Goal: Contribute content: Contribute content

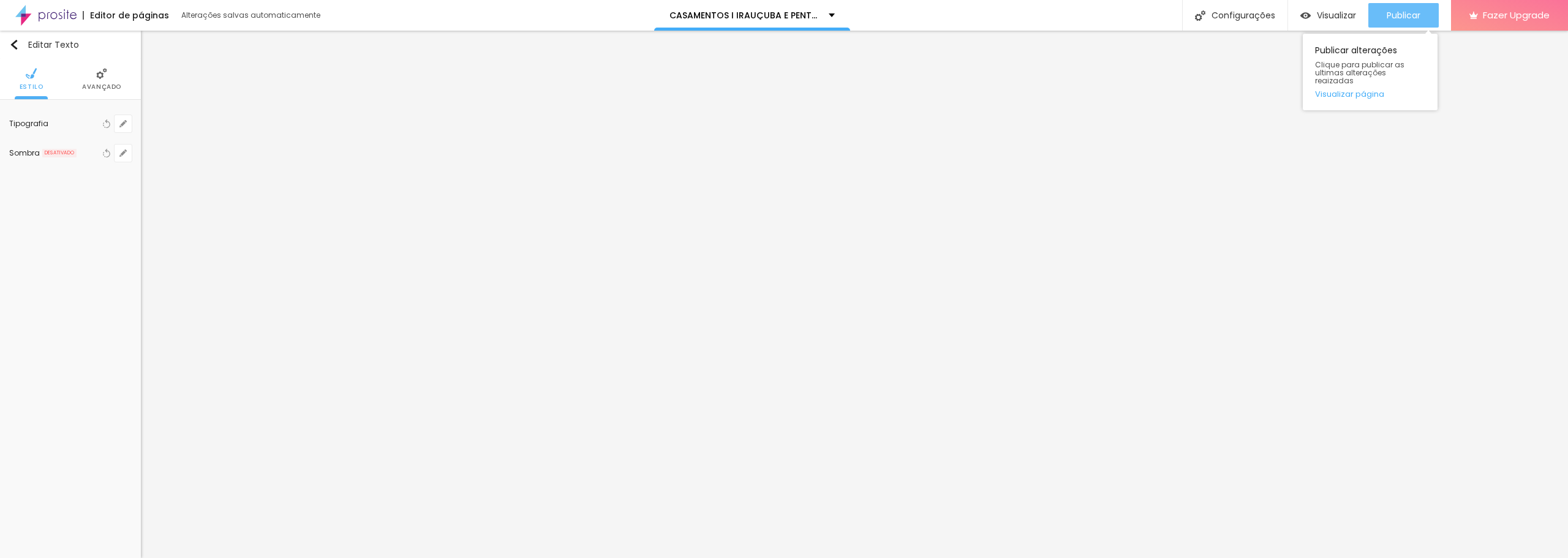
click at [1396, 11] on span "Publicar" at bounding box center [1403, 15] width 34 height 10
click at [1391, 12] on span "Publicar" at bounding box center [1403, 15] width 34 height 10
click at [1400, 18] on span "Publicar" at bounding box center [1403, 15] width 34 height 10
click at [1420, 10] on button "Publicar" at bounding box center [1403, 15] width 71 height 25
click at [1371, 22] on button "Publicar" at bounding box center [1403, 15] width 71 height 25
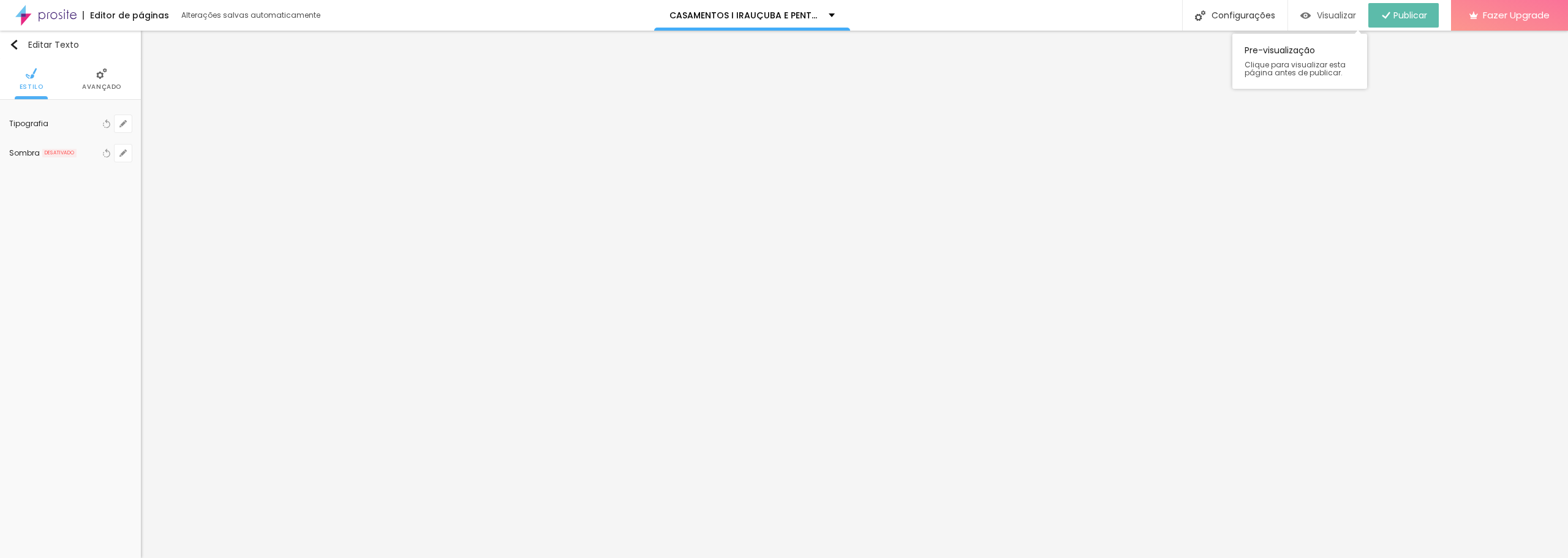
click at [1333, 15] on span "Visualizar" at bounding box center [1336, 15] width 39 height 10
click at [1413, 10] on span "Publicar" at bounding box center [1403, 15] width 34 height 10
click at [1335, 15] on span "Visualizar" at bounding box center [1336, 15] width 39 height 10
click at [1412, 19] on span "Publicar" at bounding box center [1403, 15] width 34 height 10
click at [1391, 14] on span "Publicar" at bounding box center [1403, 15] width 34 height 10
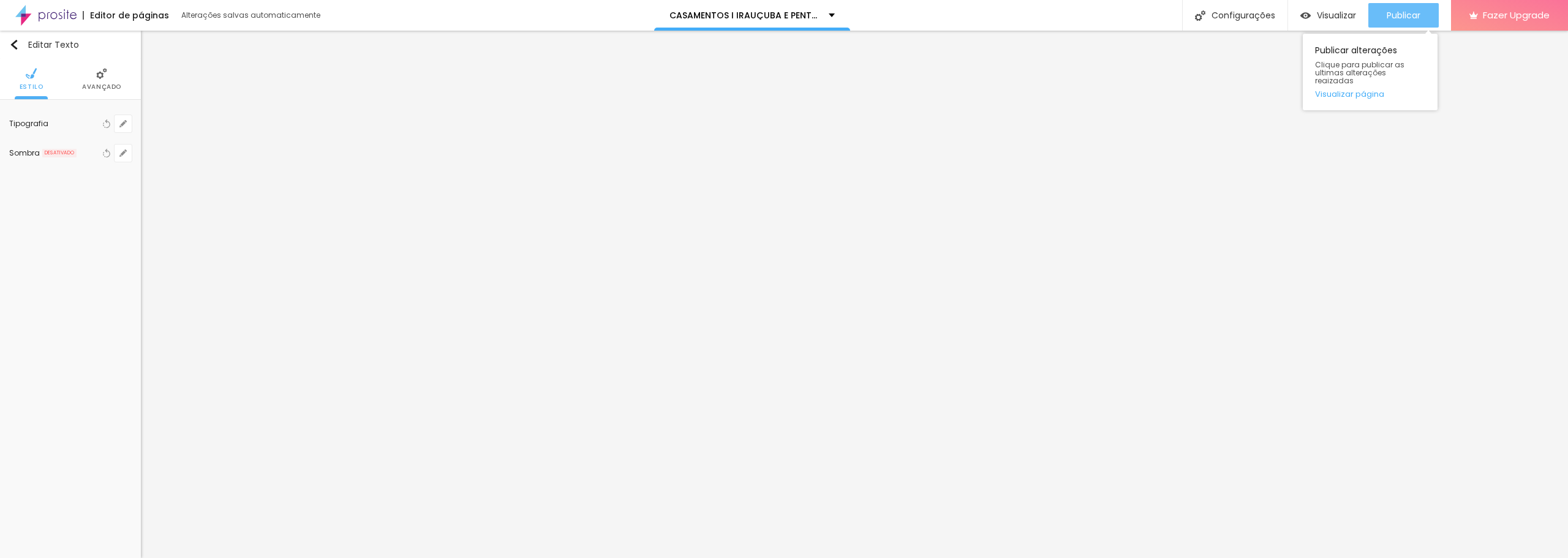
click at [1403, 10] on span "Publicar" at bounding box center [1403, 15] width 34 height 10
click at [1396, 9] on div "Publicar" at bounding box center [1403, 15] width 34 height 25
drag, startPoint x: 1420, startPoint y: 18, endPoint x: 1408, endPoint y: 25, distance: 13.9
click at [1420, 18] on span "Publicar" at bounding box center [1403, 15] width 34 height 10
click at [1400, 14] on span "Publicar" at bounding box center [1403, 15] width 34 height 10
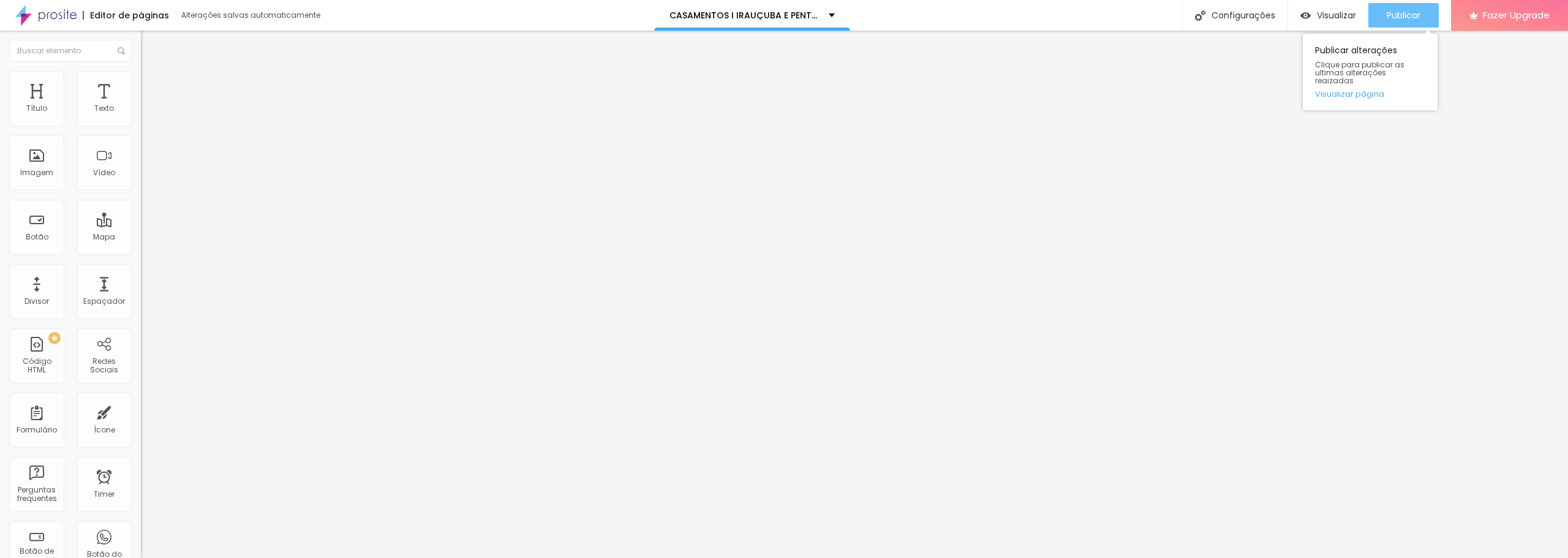
click at [1387, 18] on span "Publicar" at bounding box center [1403, 15] width 34 height 10
click at [1416, 14] on span "Publicar" at bounding box center [1403, 15] width 34 height 10
click at [1382, 14] on button "Publicar" at bounding box center [1403, 15] width 71 height 25
click at [1396, 14] on span "Publicar" at bounding box center [1403, 15] width 34 height 10
click at [1406, 11] on span "Publicar" at bounding box center [1403, 15] width 34 height 10
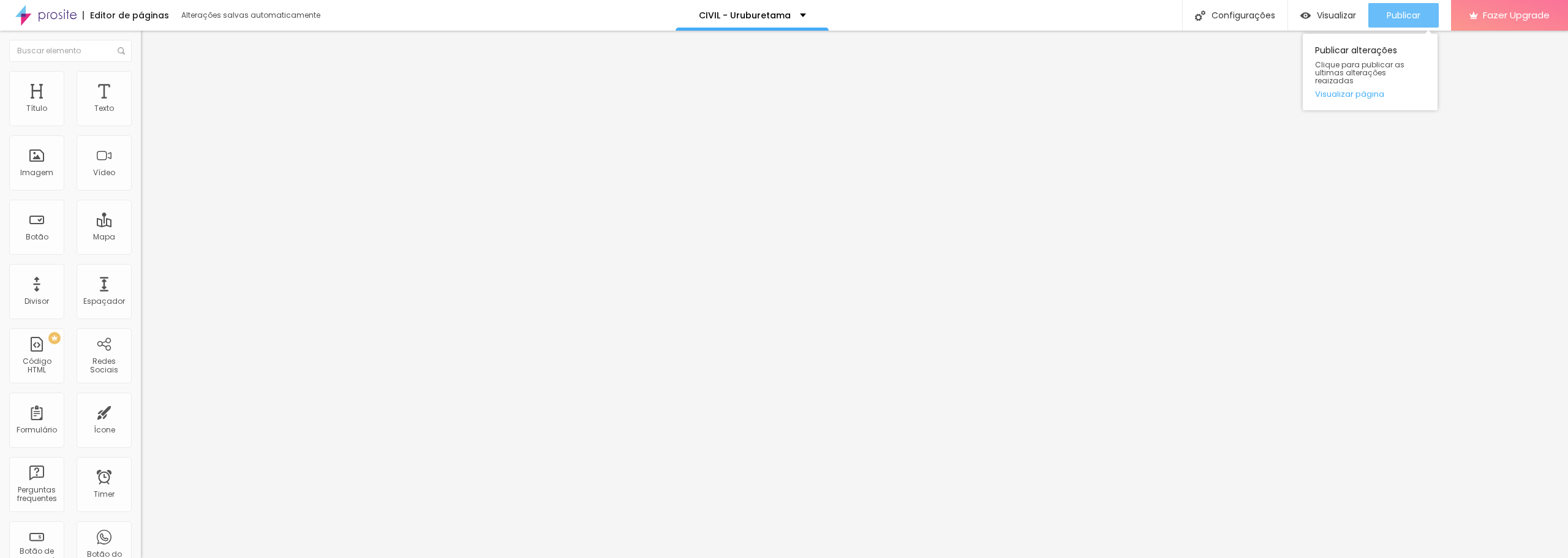
click at [1403, 7] on div "Publicar" at bounding box center [1403, 15] width 34 height 25
click at [1387, 12] on span "Publicar" at bounding box center [1403, 15] width 34 height 10
click at [1373, 18] on button "Publicar" at bounding box center [1403, 15] width 71 height 25
click at [1376, 15] on button "Publicar" at bounding box center [1403, 15] width 71 height 25
click at [1388, 18] on span "Publicar" at bounding box center [1403, 15] width 34 height 10
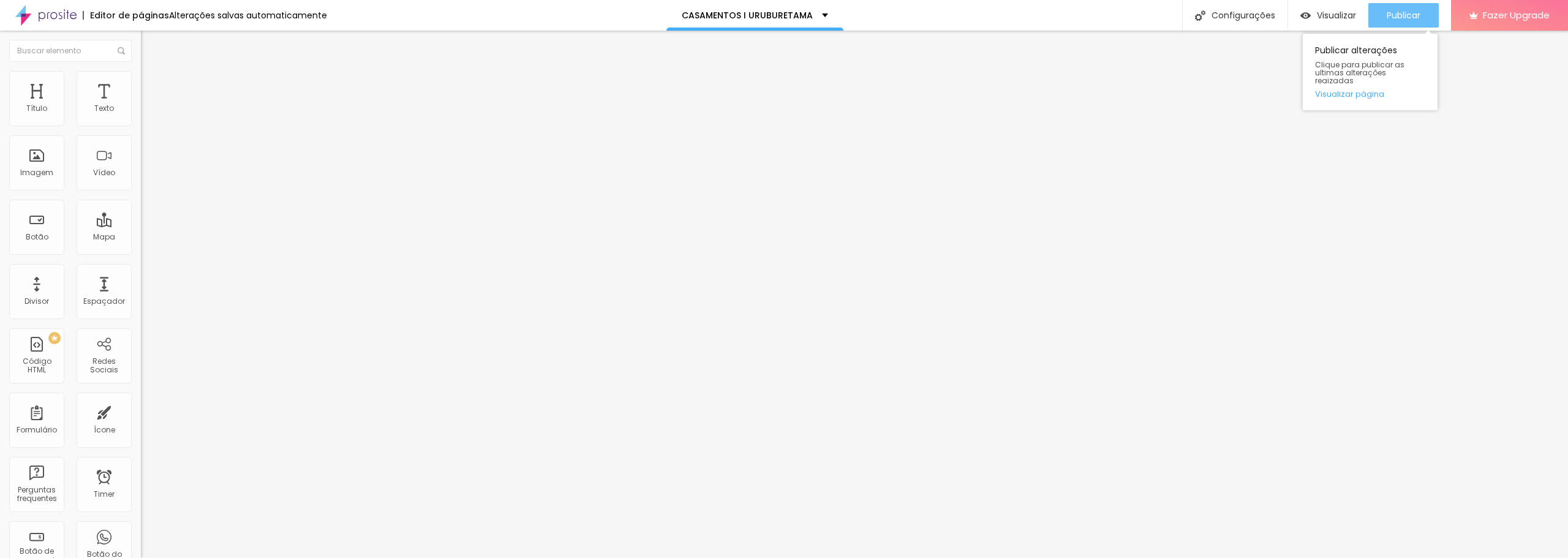
click at [1390, 14] on span "Publicar" at bounding box center [1403, 15] width 34 height 10
click at [1400, 11] on span "Publicar" at bounding box center [1403, 15] width 34 height 10
click at [1381, 7] on button "Publicar" at bounding box center [1403, 15] width 71 height 25
click at [1387, 16] on span "Publicar" at bounding box center [1403, 15] width 34 height 10
click at [1403, 12] on span "Publicar" at bounding box center [1403, 15] width 34 height 10
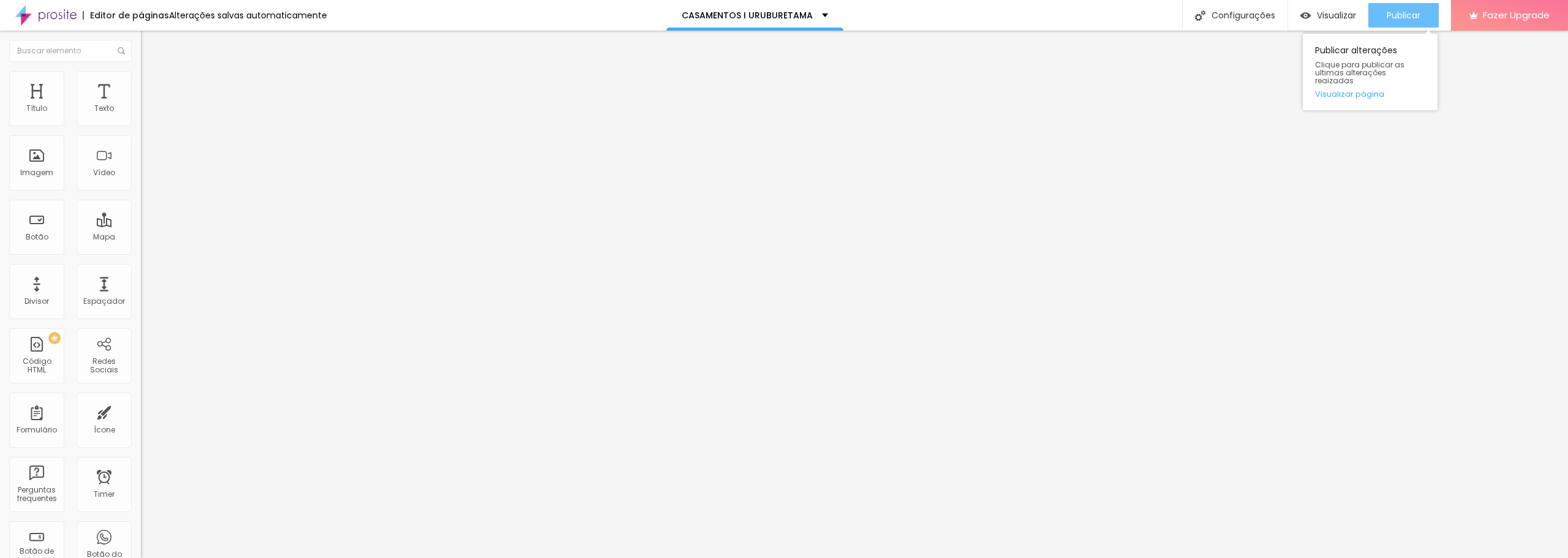
click at [1383, 14] on button "Publicar" at bounding box center [1403, 15] width 71 height 25
click at [1408, 6] on div "Publicar" at bounding box center [1403, 15] width 34 height 25
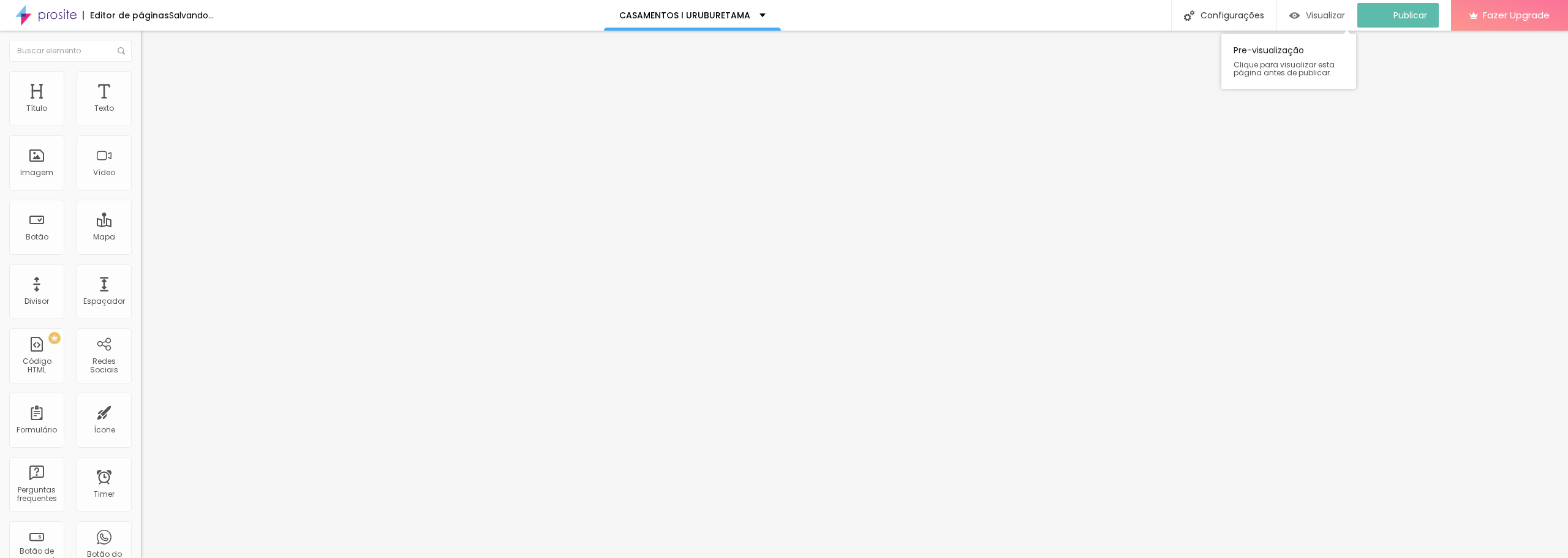
click at [1325, 10] on span "Visualizar" at bounding box center [1326, 15] width 39 height 10
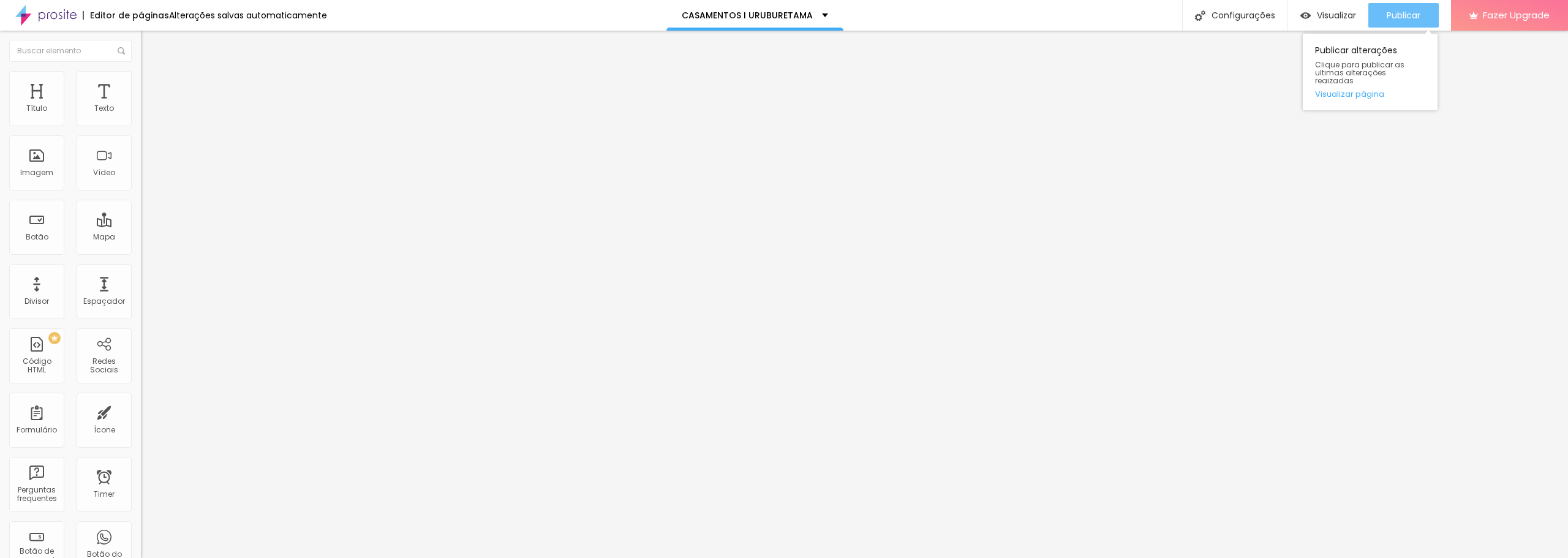
click at [1406, 17] on span "Publicar" at bounding box center [1403, 15] width 34 height 10
click at [146, 155] on icon "button" at bounding box center [149, 152] width 7 height 7
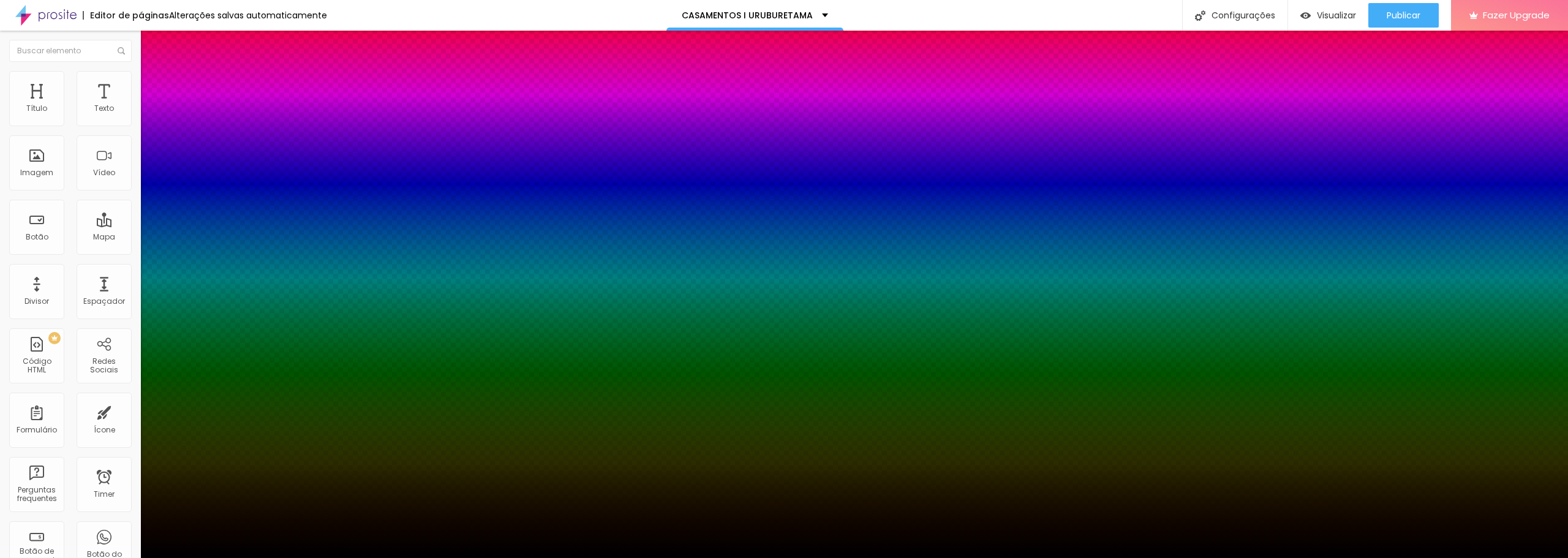
click at [69, 557] on div at bounding box center [784, 558] width 1568 height 0
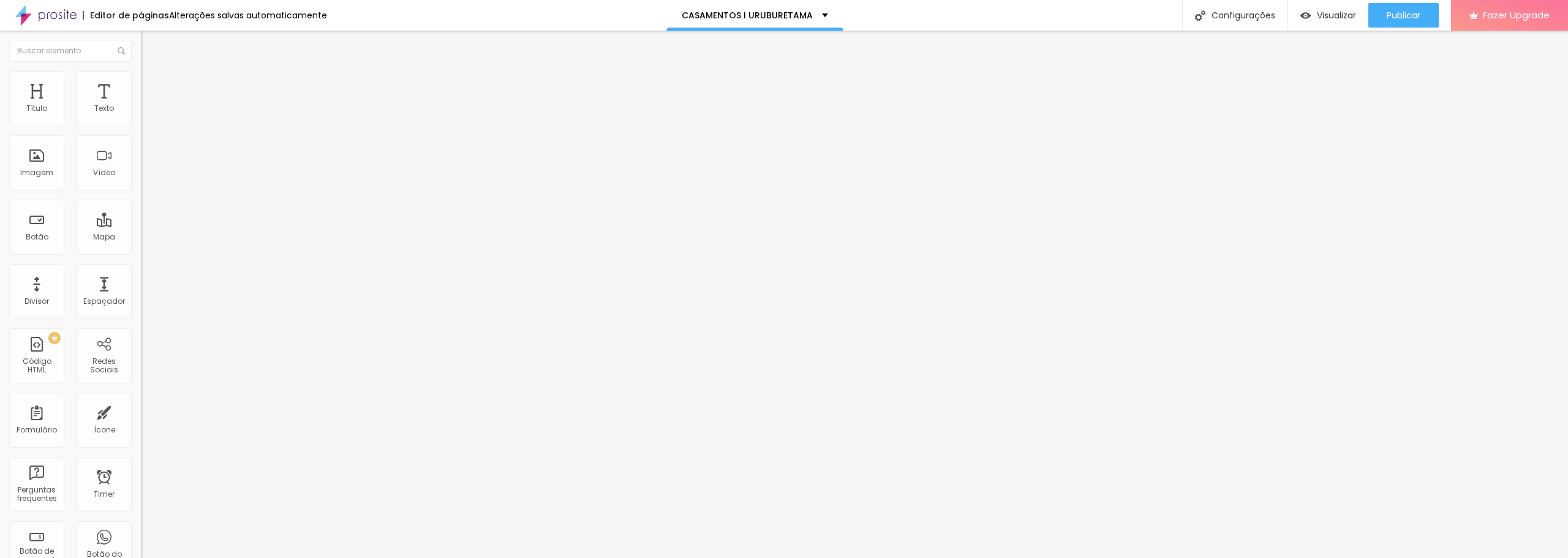
click at [146, 155] on icon "button" at bounding box center [149, 152] width 7 height 7
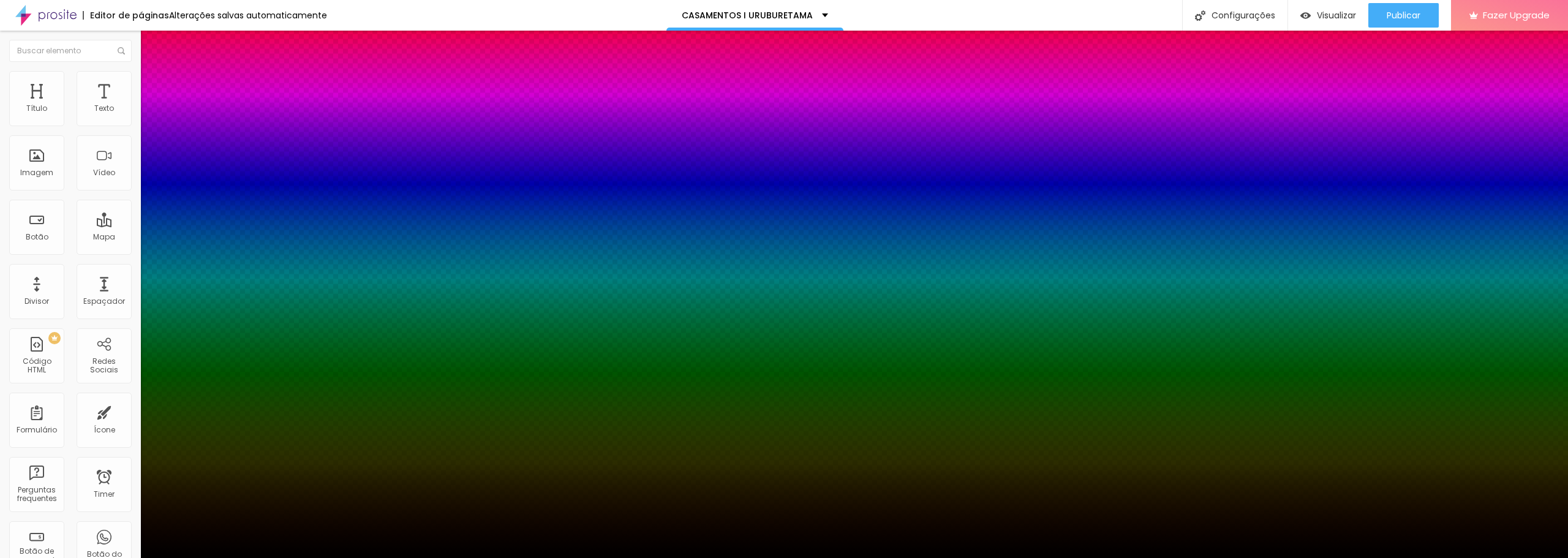
click at [83, 557] on div at bounding box center [784, 558] width 1568 height 0
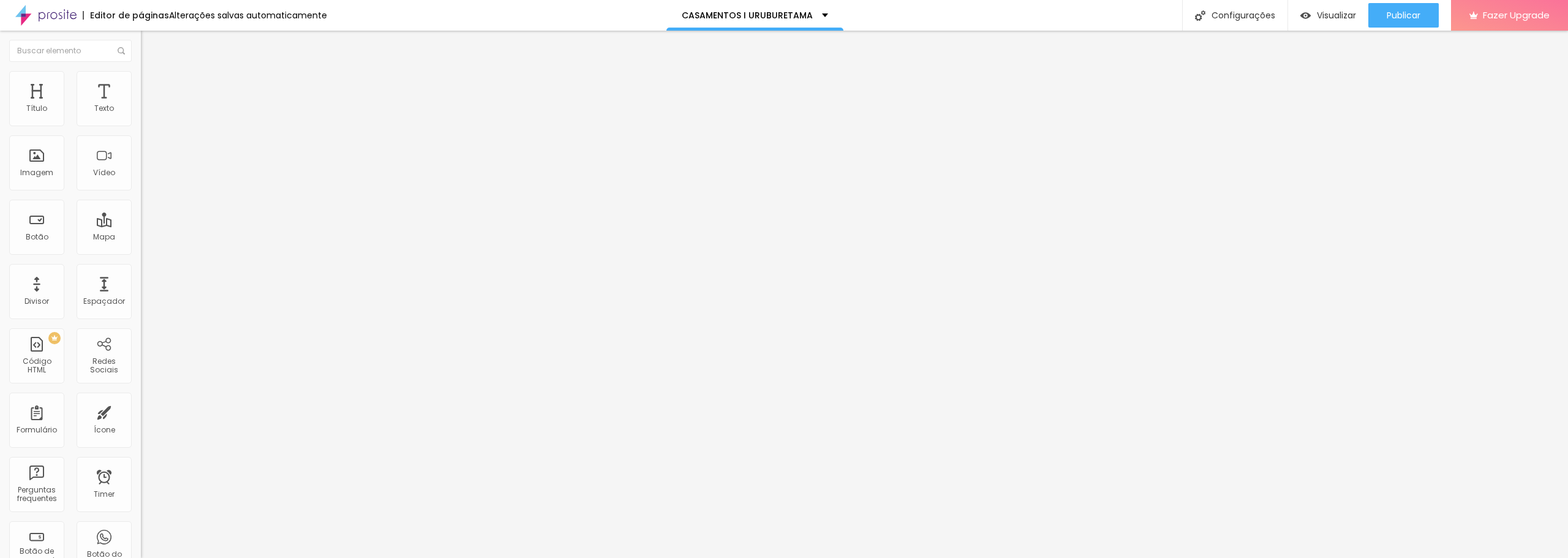
click at [141, 157] on button "button" at bounding box center [149, 152] width 17 height 13
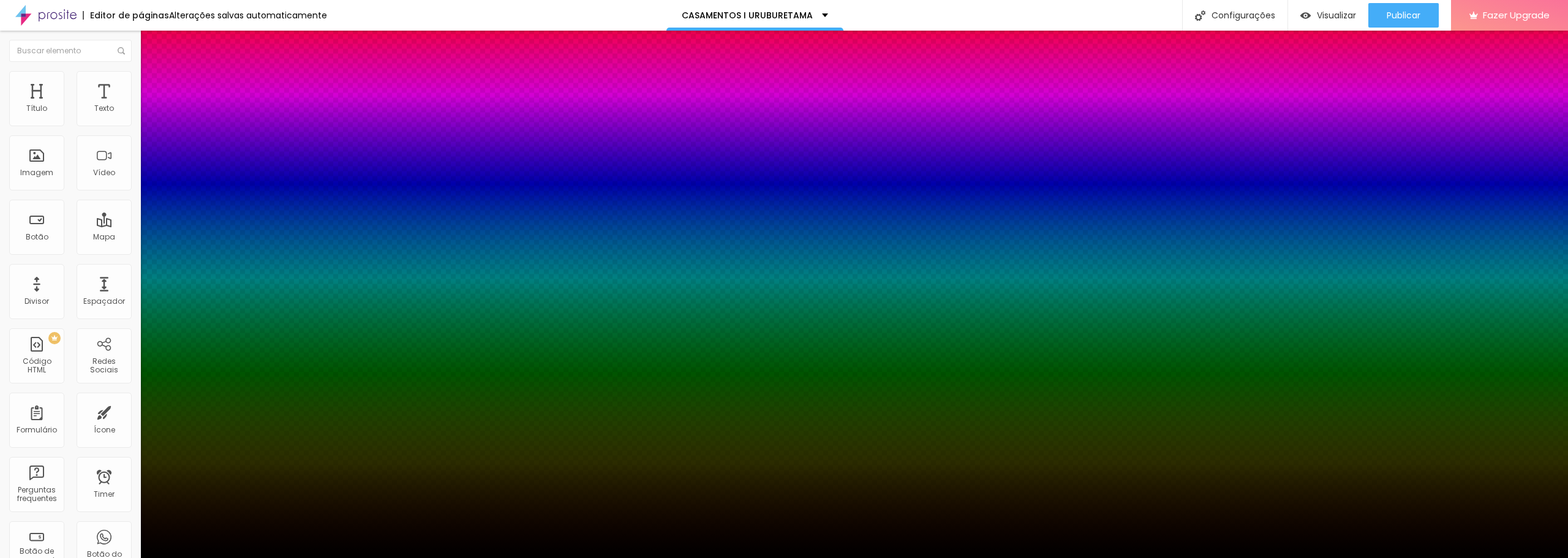
click at [64, 557] on div at bounding box center [784, 558] width 1568 height 0
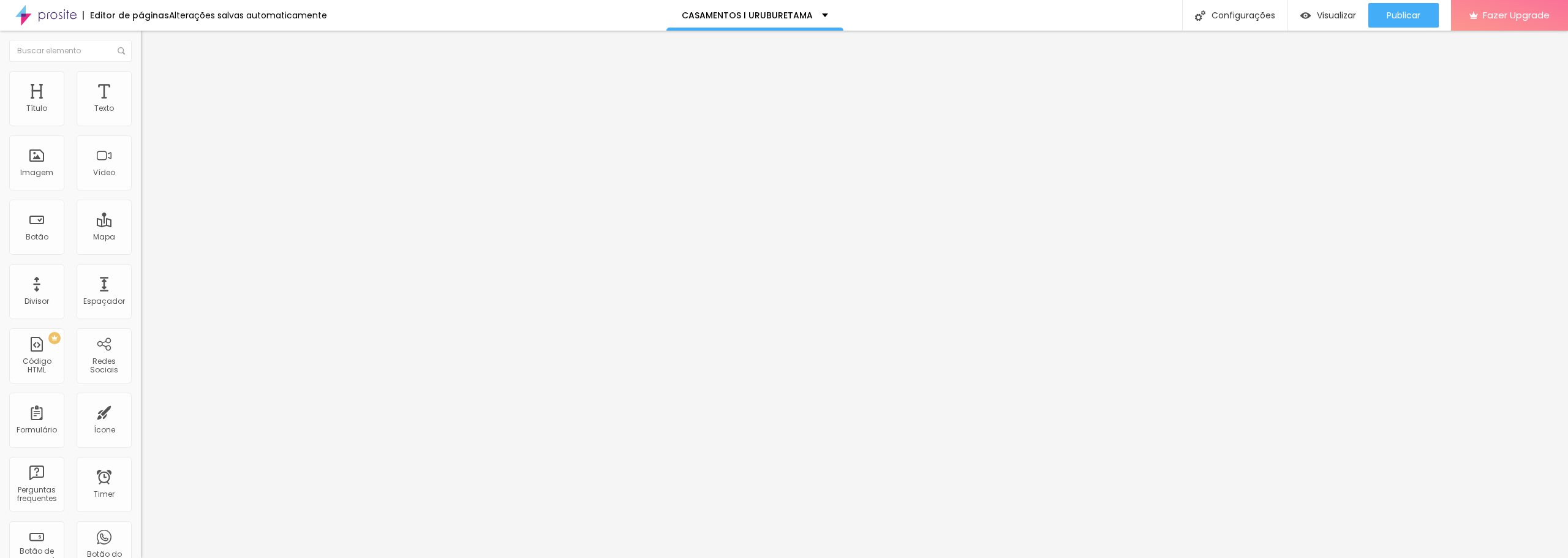
click at [141, 266] on div "Editar Texto Estilo Avançado Tipografia Voltar ao padrão Sombra ATIVO Voltar ao…" at bounding box center [211, 294] width 141 height 528
click at [146, 155] on icon "button" at bounding box center [149, 152] width 7 height 7
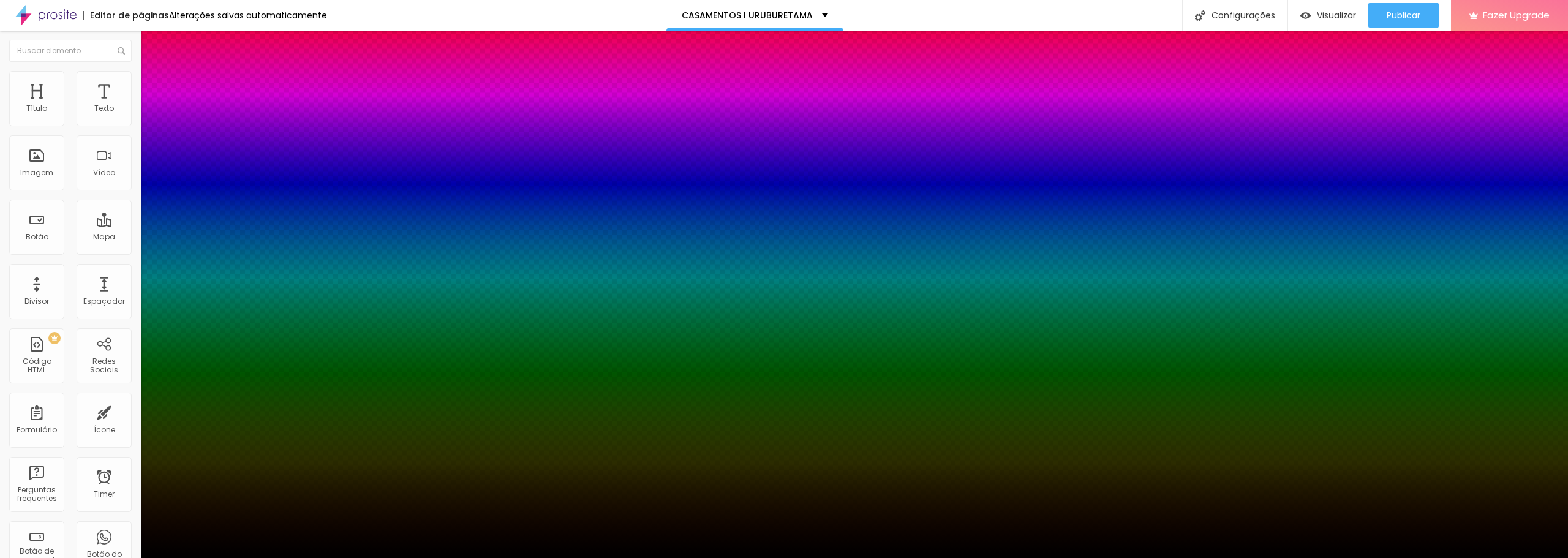
click at [1080, 557] on div at bounding box center [784, 558] width 1568 height 0
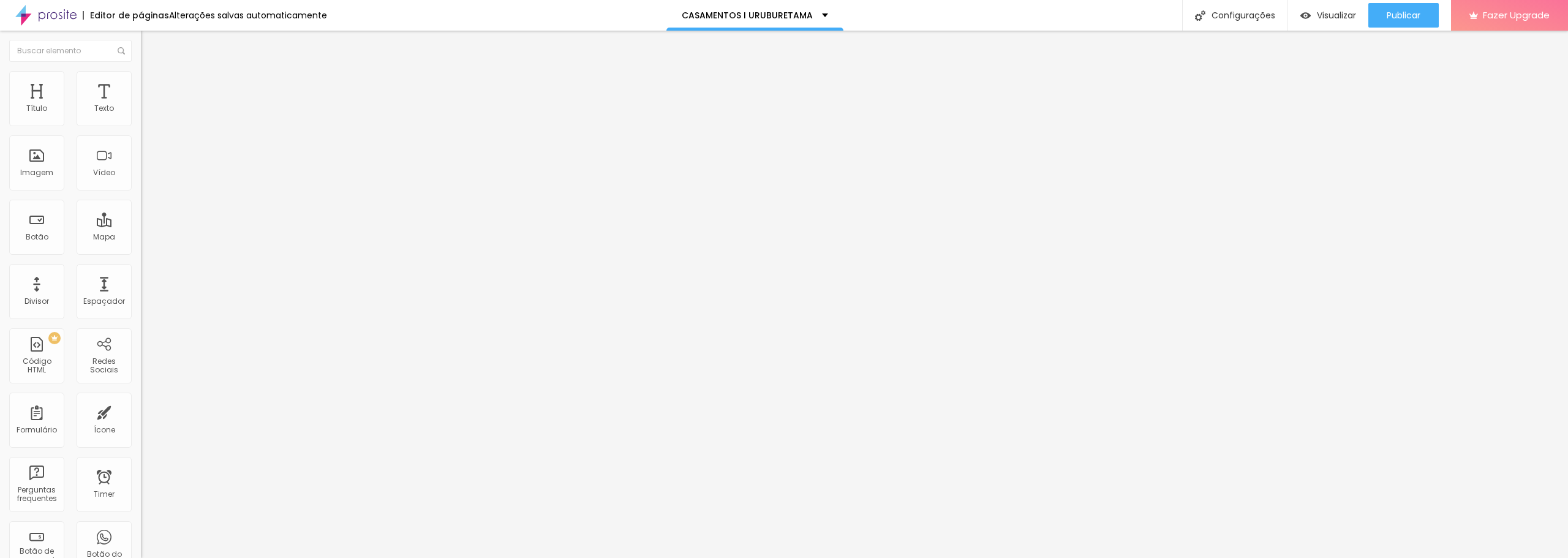
click at [141, 152] on button "button" at bounding box center [149, 152] width 17 height 13
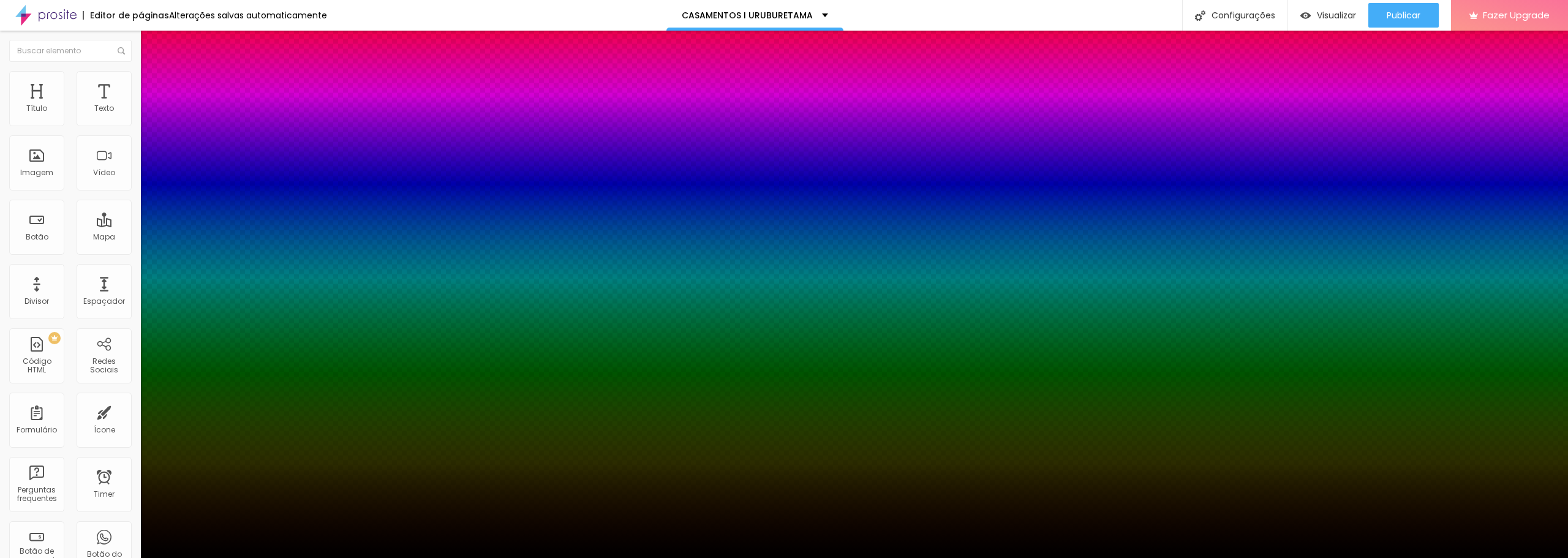
click at [71, 557] on div at bounding box center [784, 558] width 1568 height 0
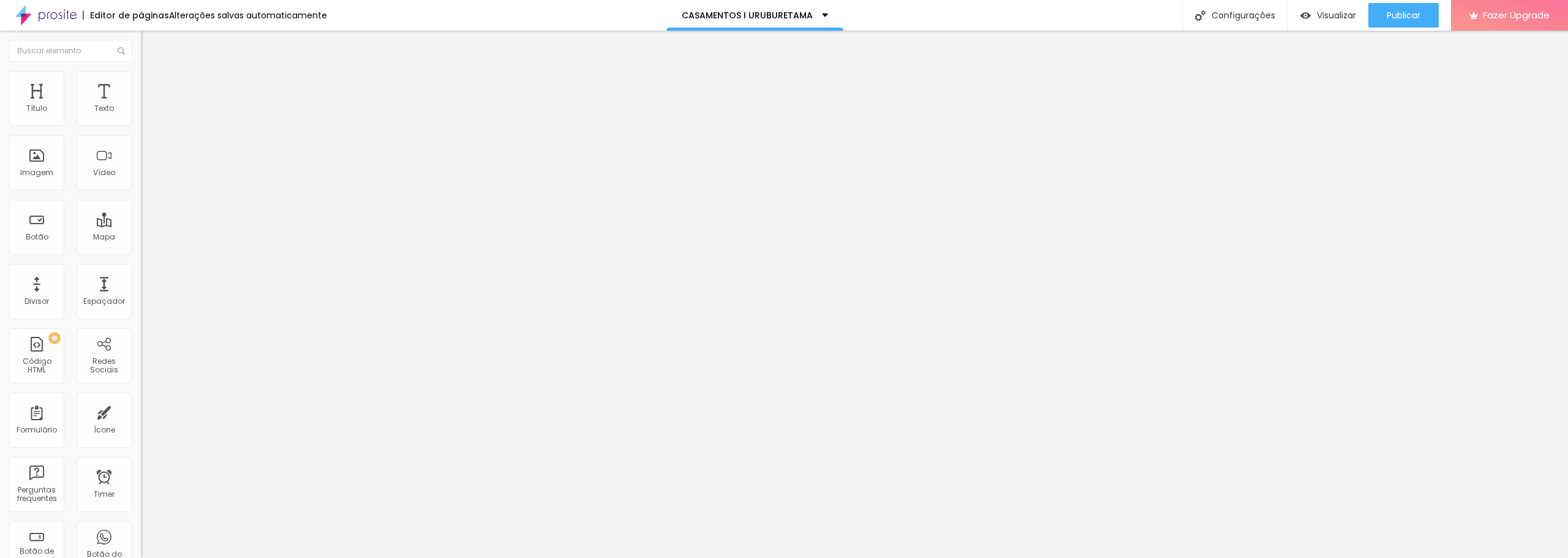
click at [141, 111] on span "Completo" at bounding box center [159, 106] width 38 height 10
click at [141, 119] on span "Encaixotado" at bounding box center [165, 113] width 48 height 10
click at [141, 131] on span "Completo" at bounding box center [159, 125] width 38 height 10
click at [141, 113] on div "Modo Completo Encaixotado Completo" at bounding box center [211, 112] width 141 height 34
click at [141, 81] on li "Estilo" at bounding box center [211, 77] width 141 height 12
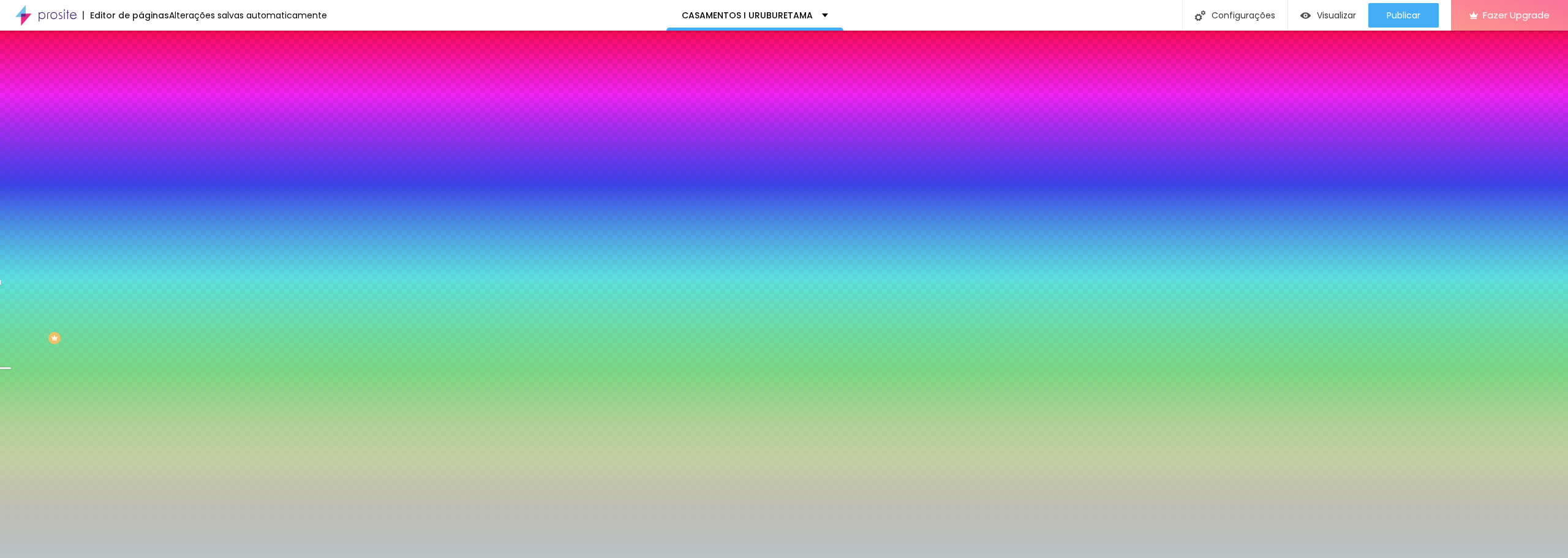
click at [152, 72] on span "Conteúdo" at bounding box center [171, 67] width 38 height 10
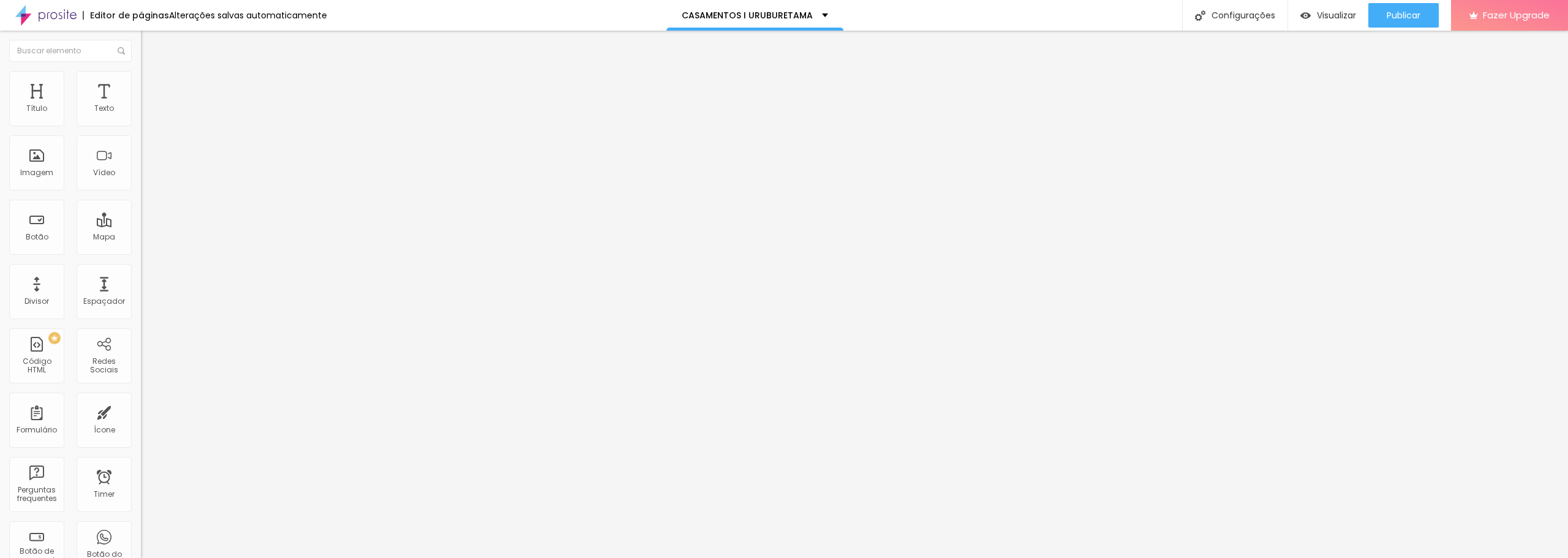
click at [150, 43] on img "button" at bounding box center [155, 45] width 10 height 10
click at [1398, 15] on span "Publicar" at bounding box center [1403, 15] width 34 height 10
click at [1388, 13] on span "Publicar" at bounding box center [1403, 15] width 34 height 10
click at [141, 105] on span "Trocar imagem" at bounding box center [174, 100] width 67 height 10
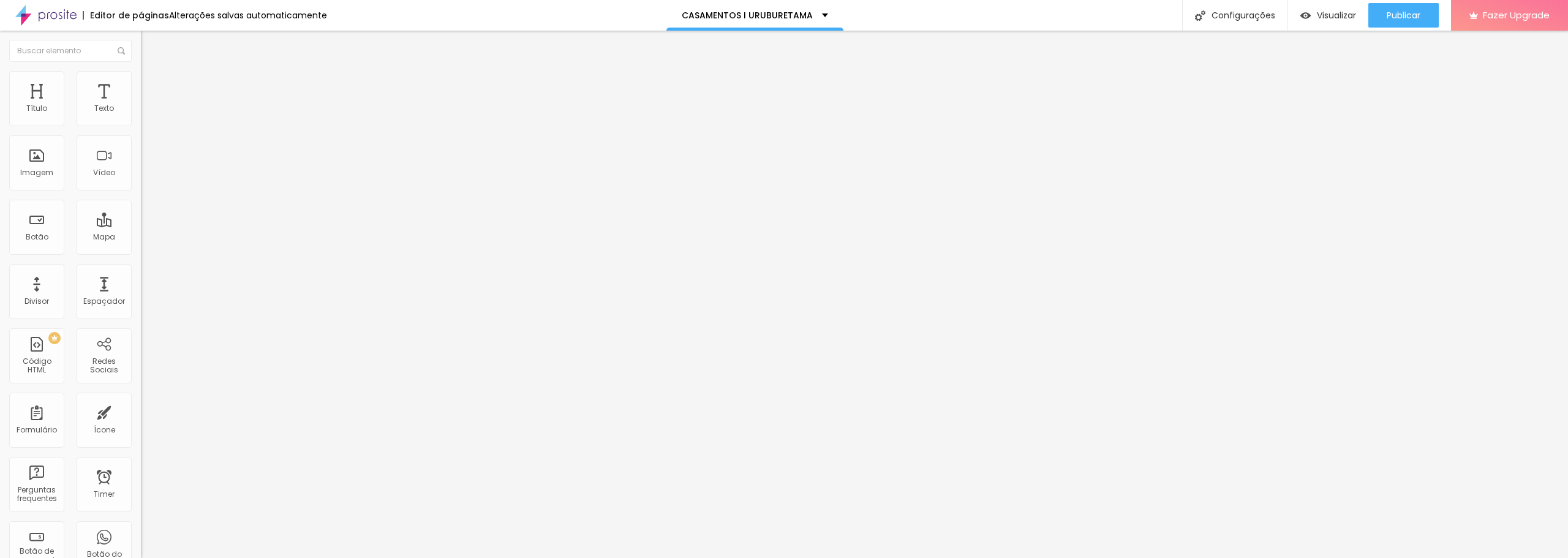
click at [141, 81] on li "Estilo" at bounding box center [211, 77] width 141 height 12
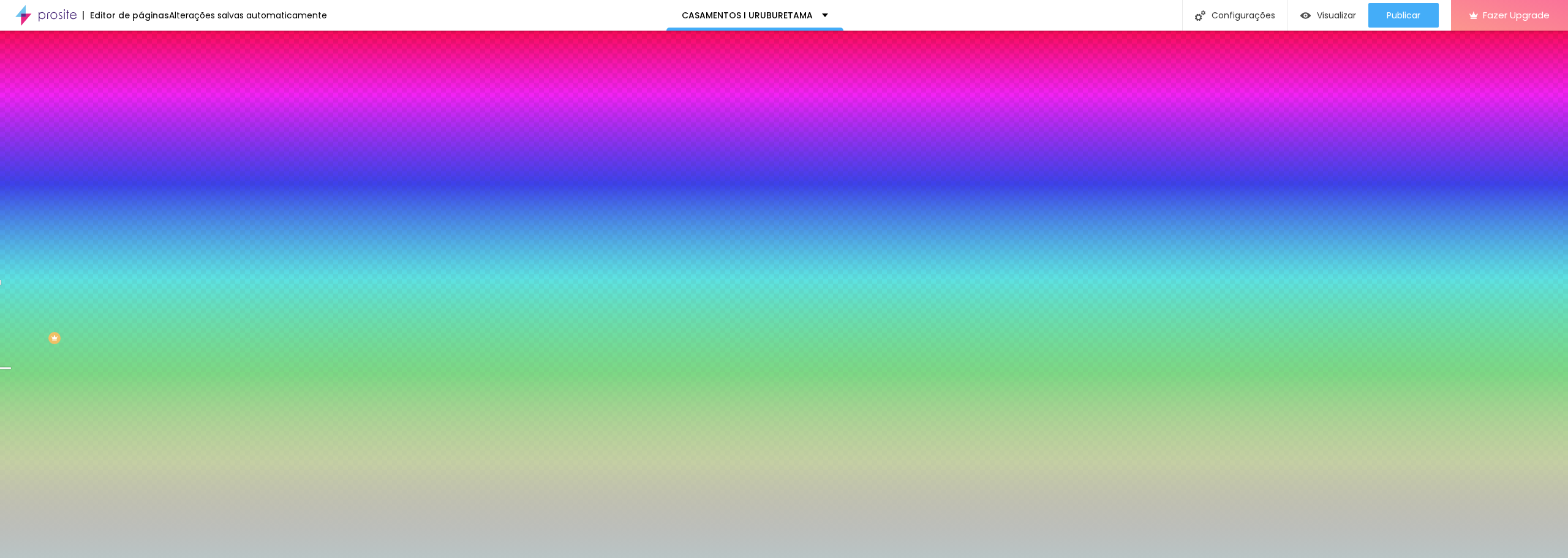
click at [141, 113] on span "Trocar imagem" at bounding box center [174, 108] width 67 height 10
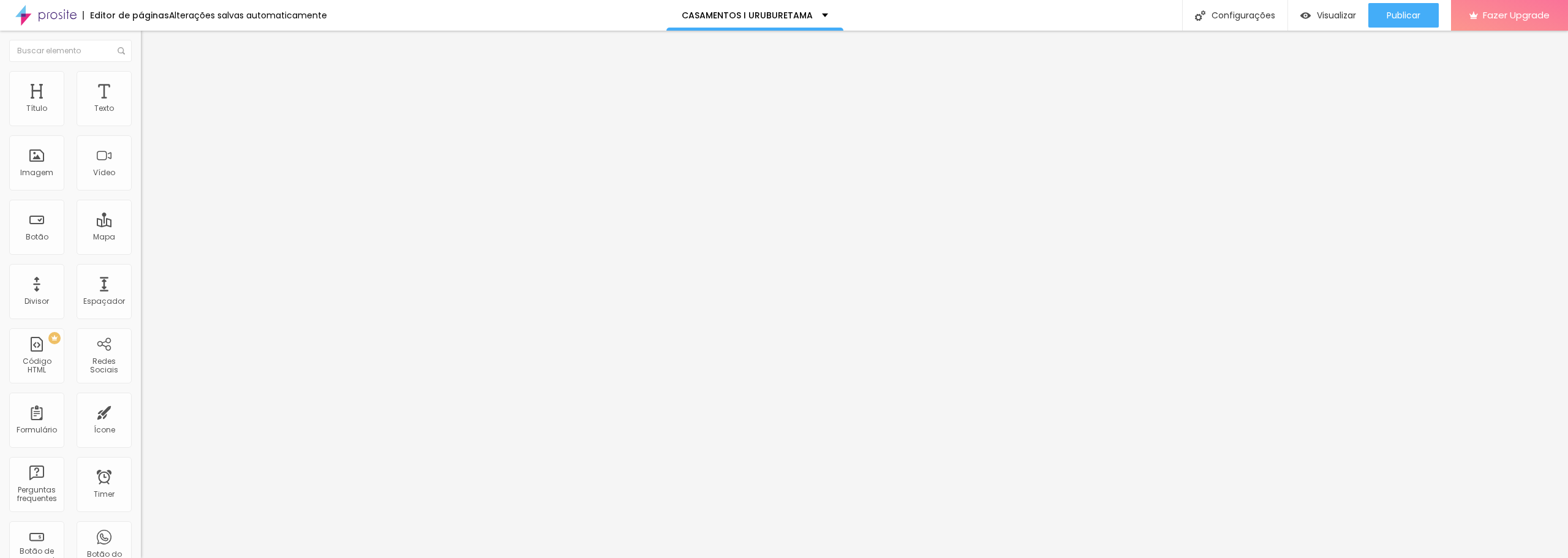
click at [141, 77] on img at bounding box center [146, 76] width 11 height 11
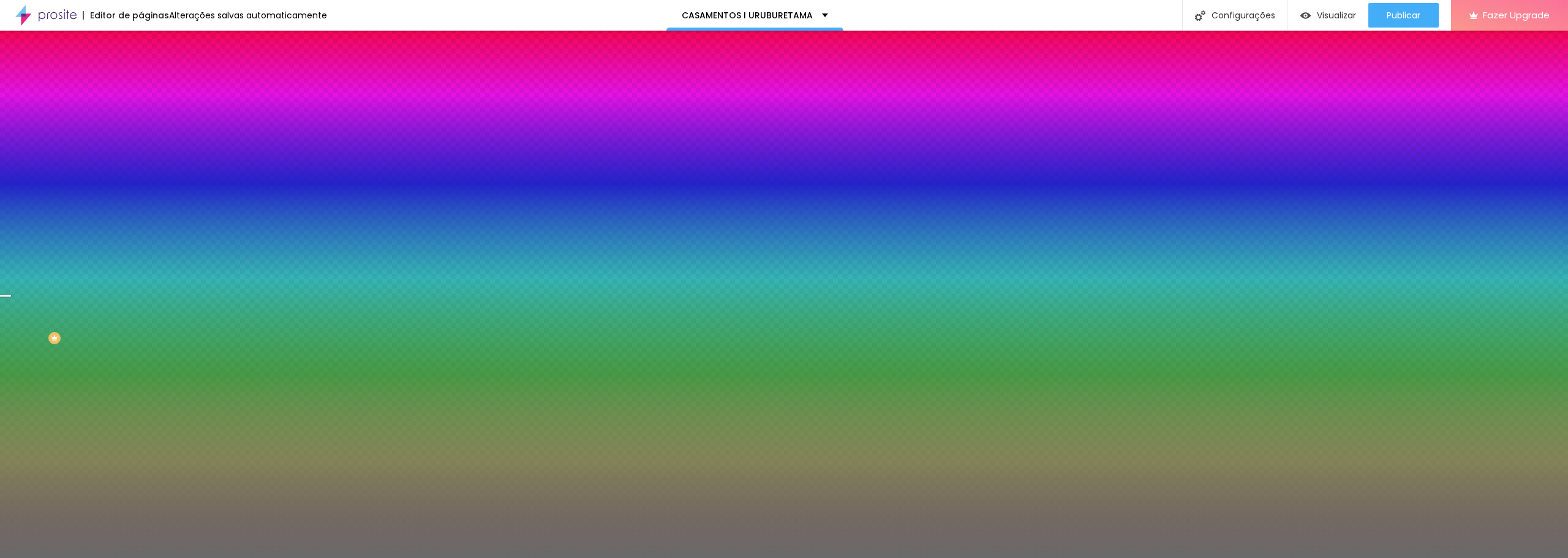
click at [141, 113] on span "Trocar imagem" at bounding box center [174, 108] width 67 height 10
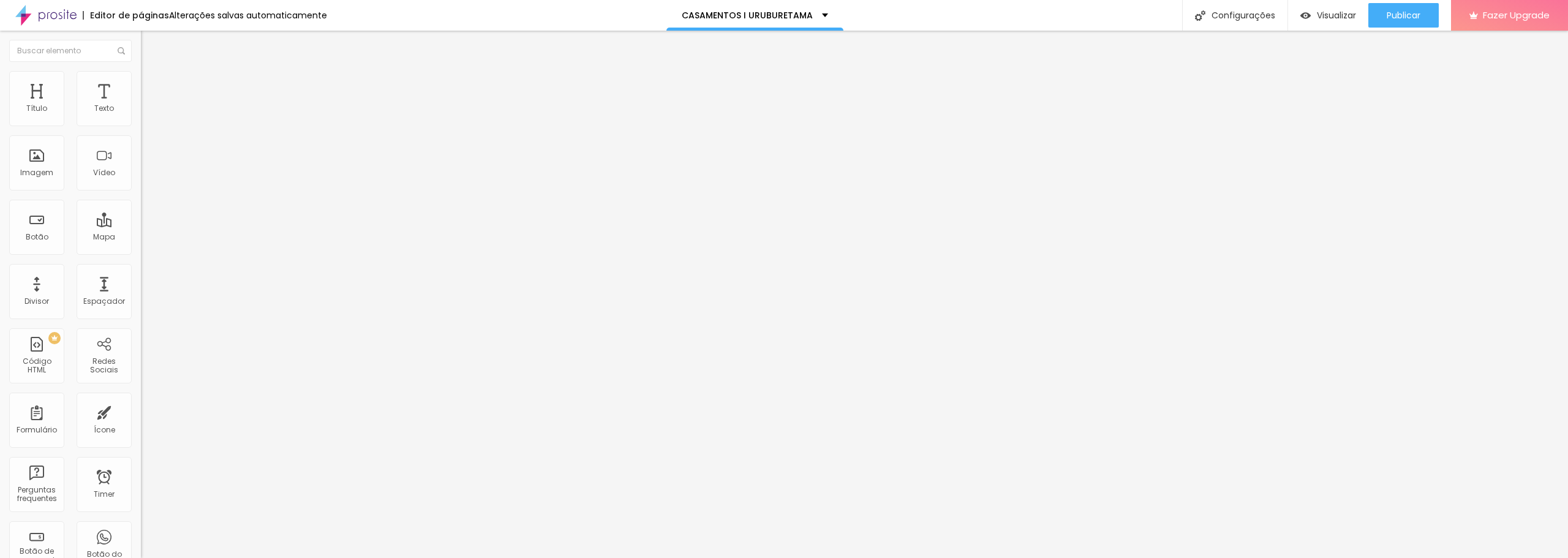
click at [141, 81] on li "Estilo" at bounding box center [211, 77] width 141 height 12
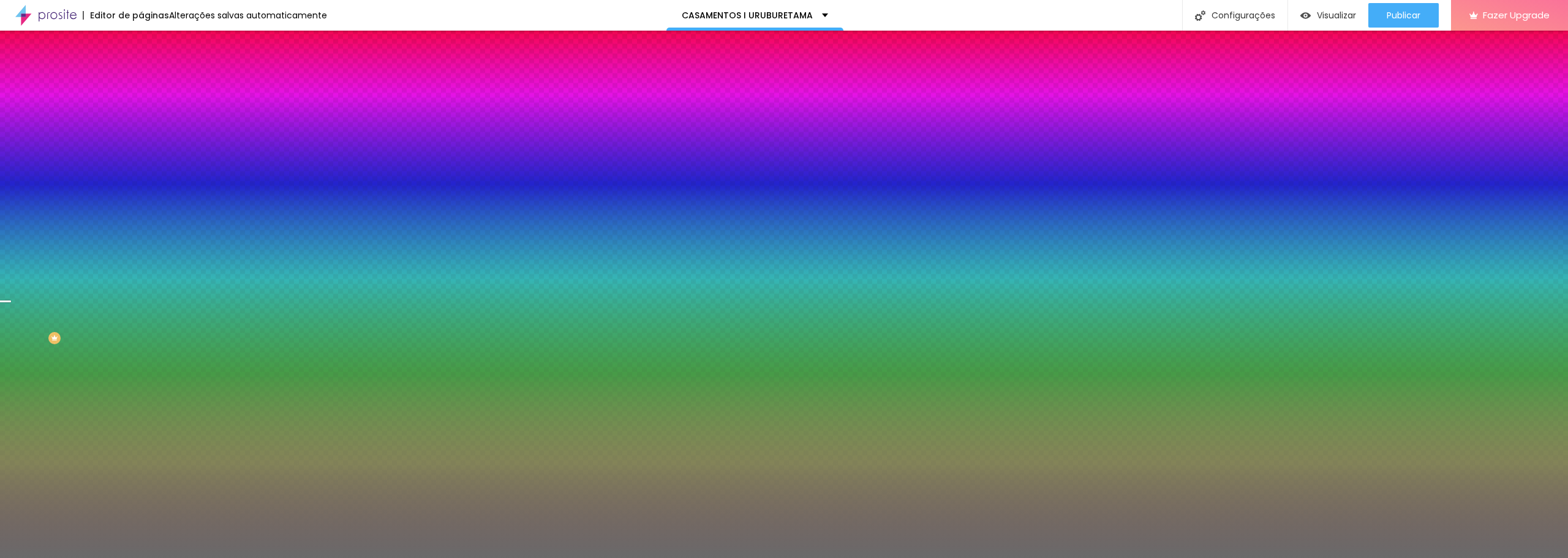
click at [141, 113] on span "Trocar imagem" at bounding box center [174, 108] width 67 height 10
click at [141, 128] on span "Parallax" at bounding box center [156, 122] width 30 height 10
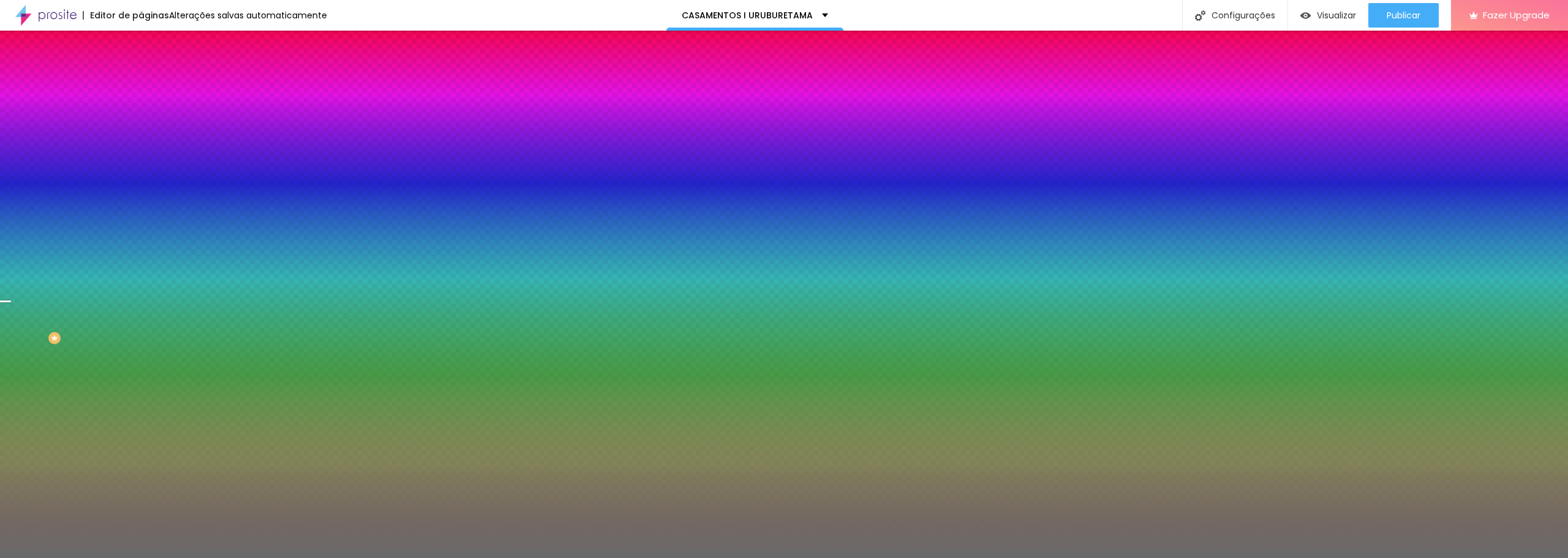
click at [146, 217] on icon "button" at bounding box center [149, 212] width 7 height 7
type input "95"
type input "100"
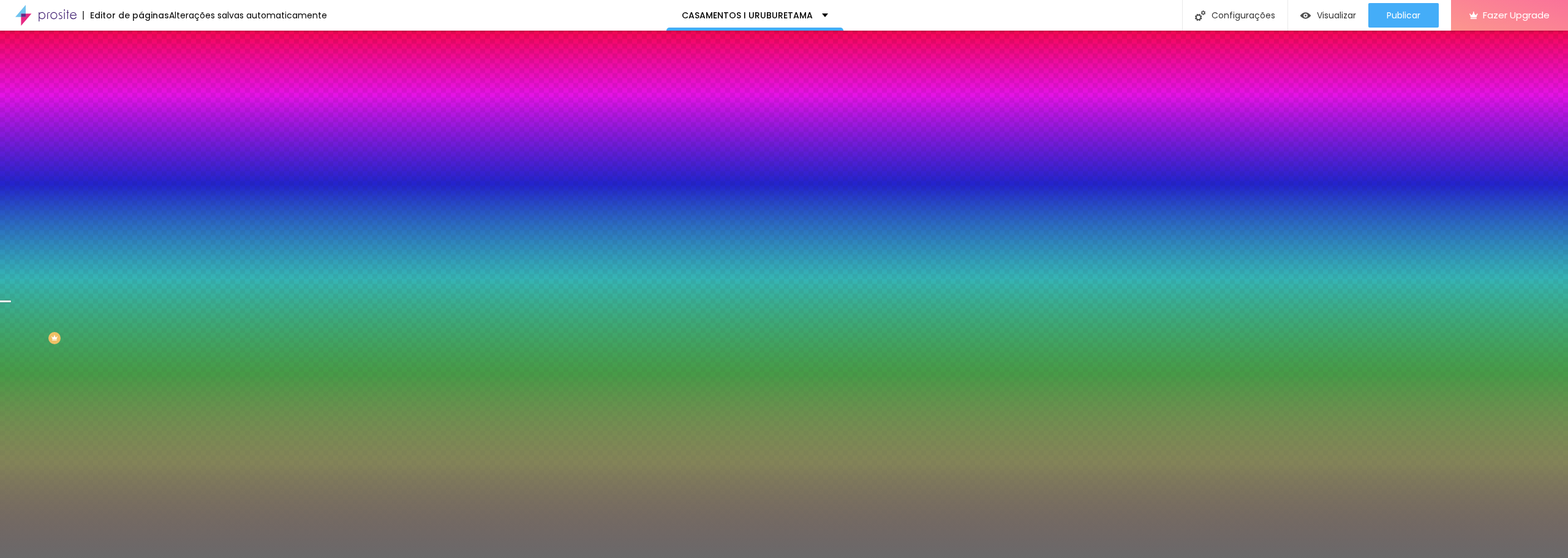
type input "105"
type input "100"
type input "95"
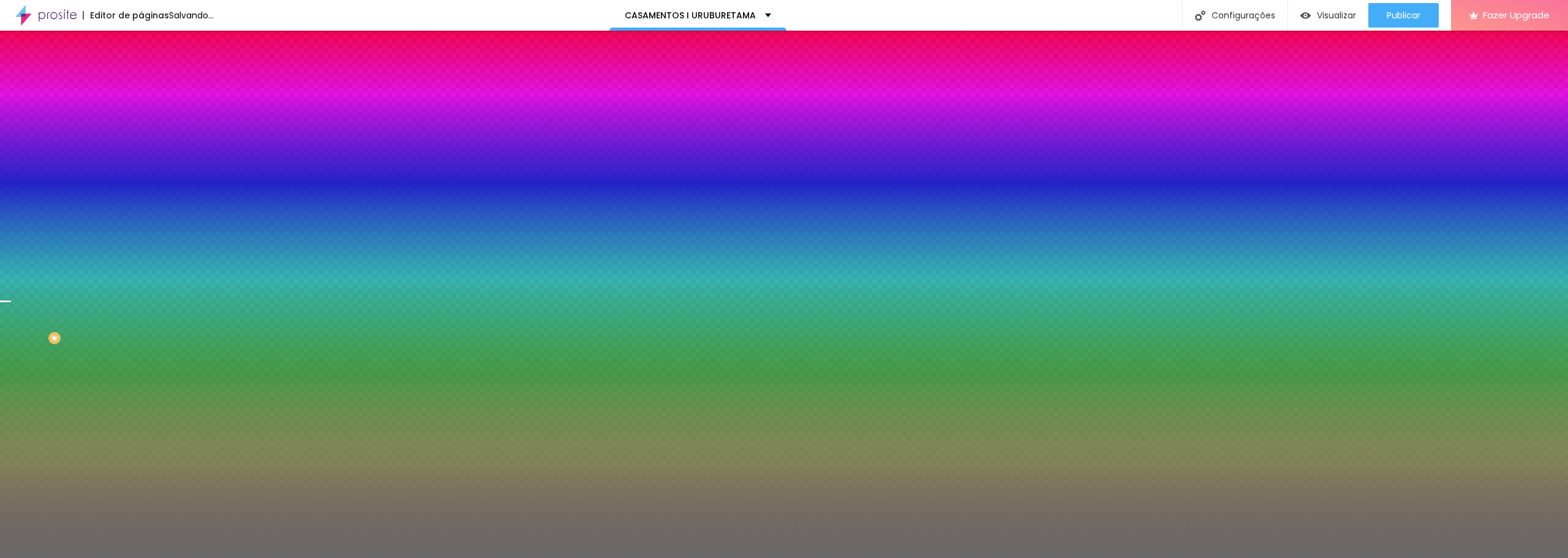
type input "95"
type input "90"
type input "85"
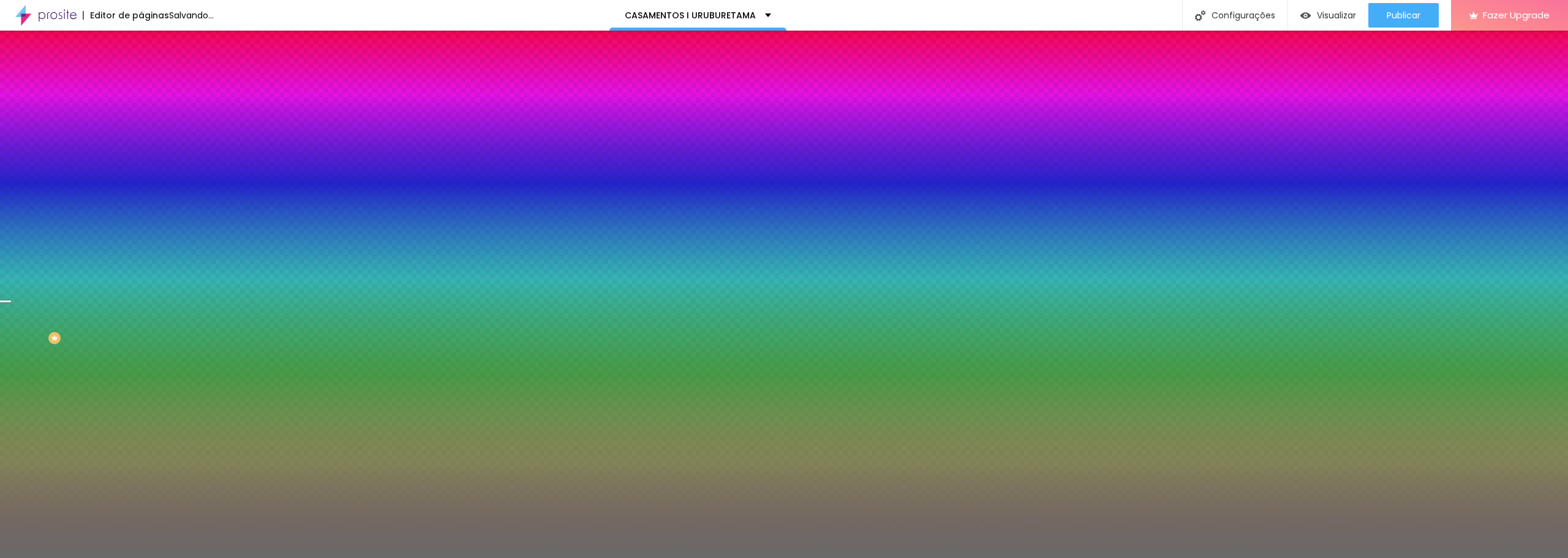
type input "80"
type input "75"
type input "70"
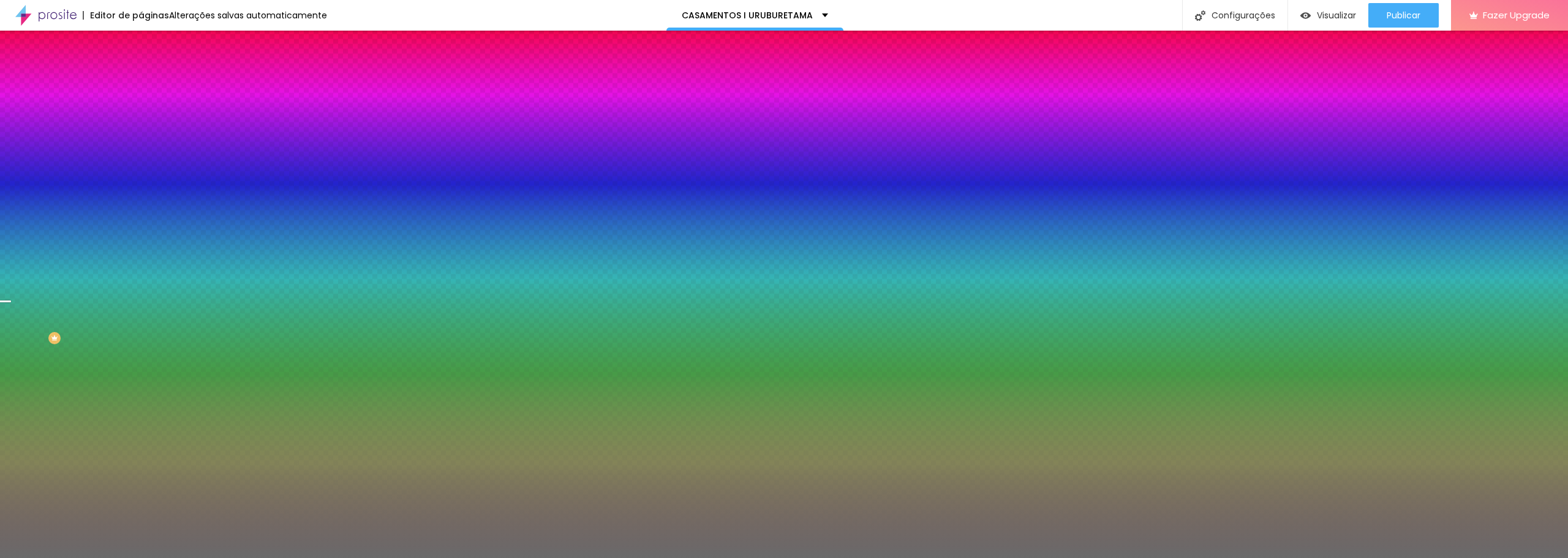
type input "70"
type input "65"
type input "60"
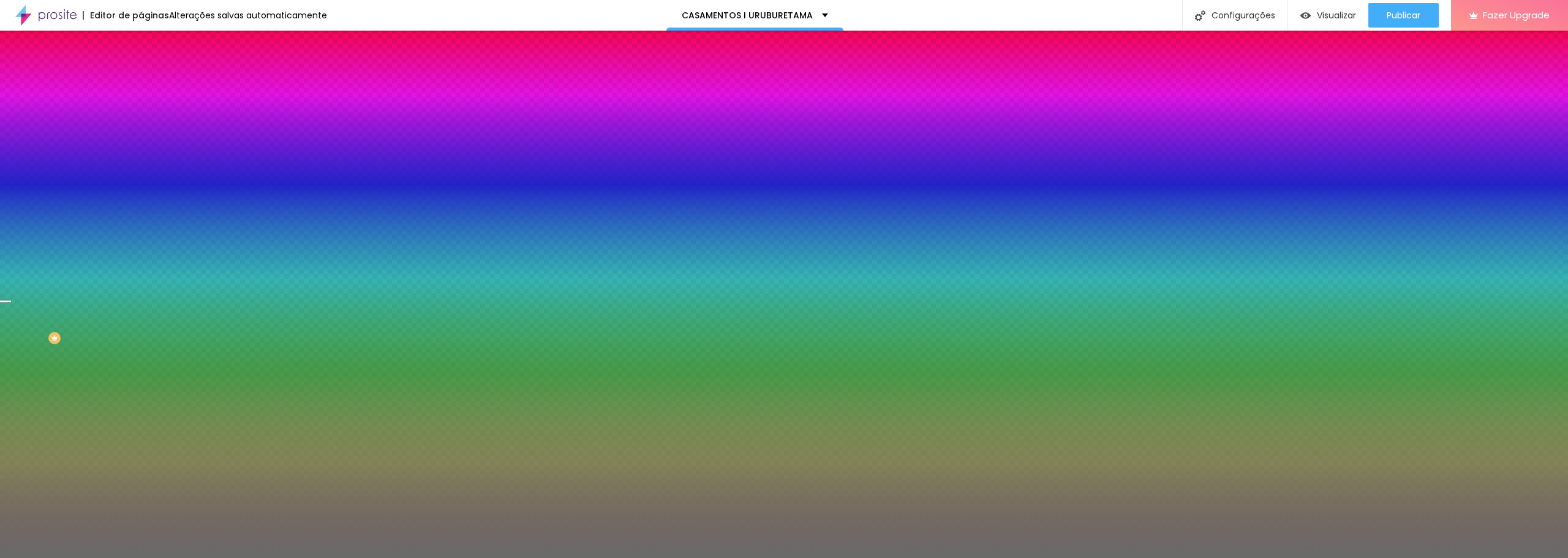
type input "50"
drag, startPoint x: 159, startPoint y: 438, endPoint x: 120, endPoint y: 445, distance: 39.6
type input "50"
click at [257, 557] on div at bounding box center [784, 565] width 1568 height 0
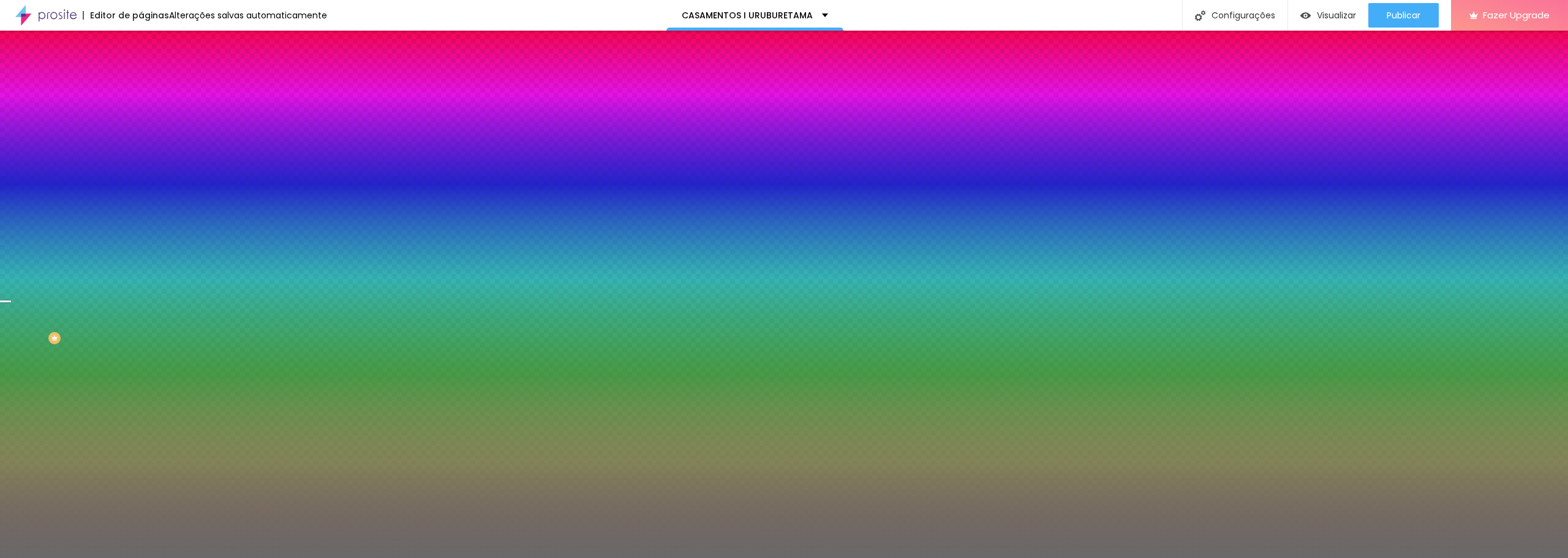
click at [66, 557] on div at bounding box center [784, 558] width 1568 height 0
click at [146, 250] on icon "button" at bounding box center [149, 247] width 7 height 7
click at [257, 557] on div at bounding box center [784, 565] width 1568 height 0
click at [255, 557] on div at bounding box center [784, 565] width 1568 height 0
click at [64, 557] on div at bounding box center [784, 558] width 1568 height 0
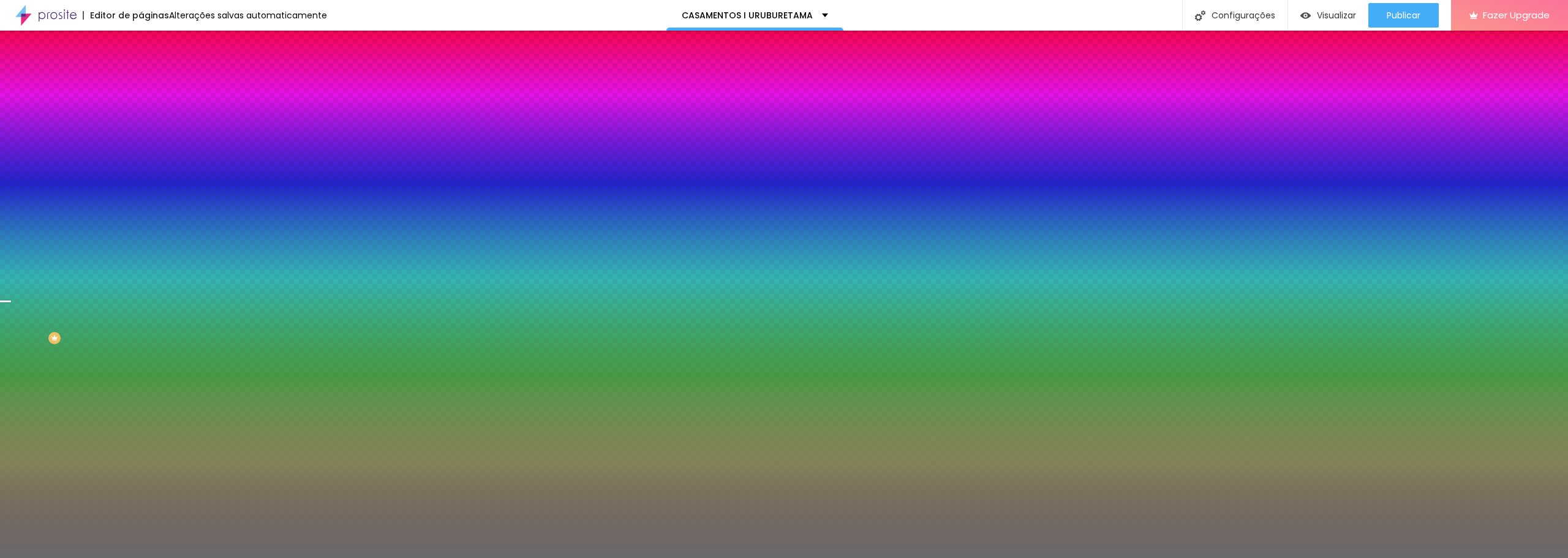
click at [141, 254] on button "button" at bounding box center [149, 248] width 17 height 13
click at [251, 557] on div at bounding box center [784, 565] width 1568 height 0
radio input "false"
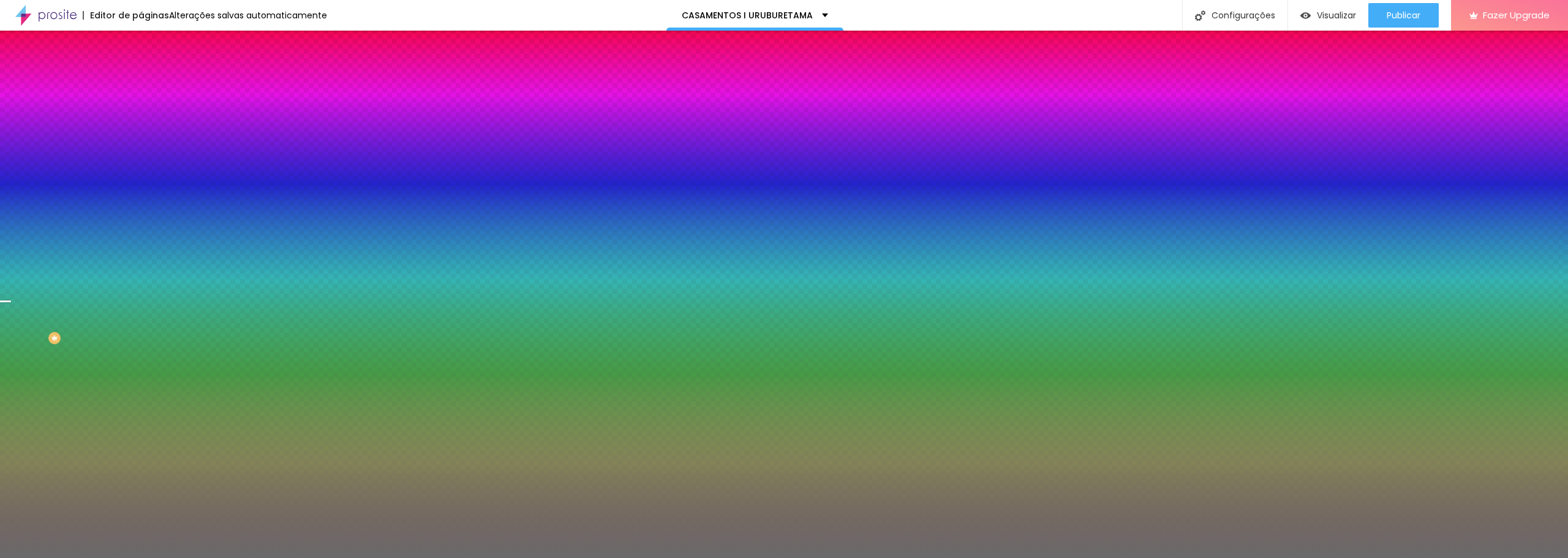
click at [260, 557] on div at bounding box center [784, 565] width 1568 height 0
radio input "false"
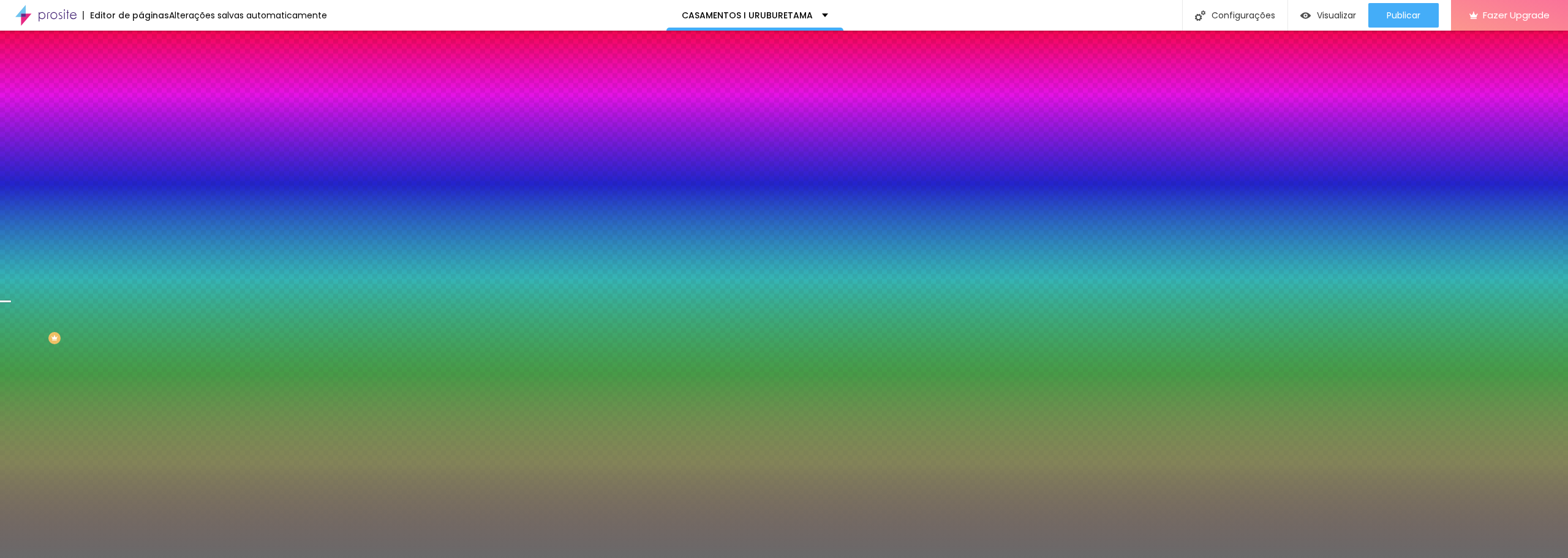
radio input "false"
radio input "true"
radio input "false"
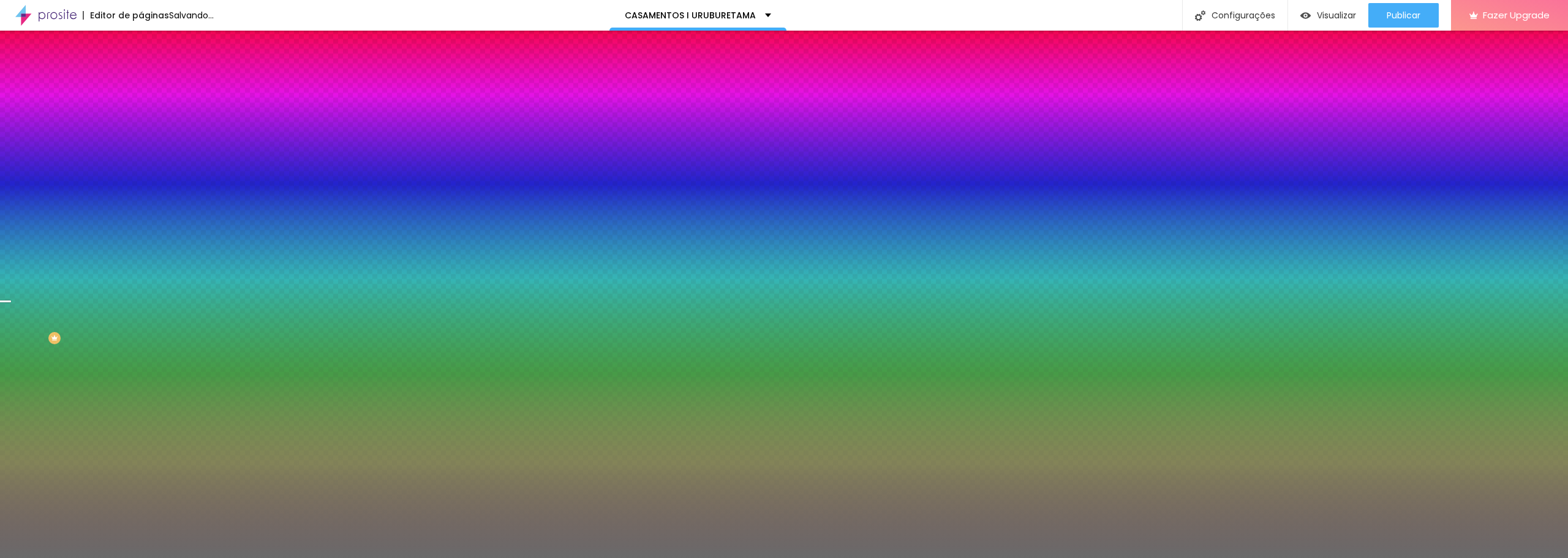
radio input "false"
radio input "true"
click at [260, 557] on div at bounding box center [784, 565] width 1568 height 0
click at [56, 557] on div at bounding box center [784, 558] width 1568 height 0
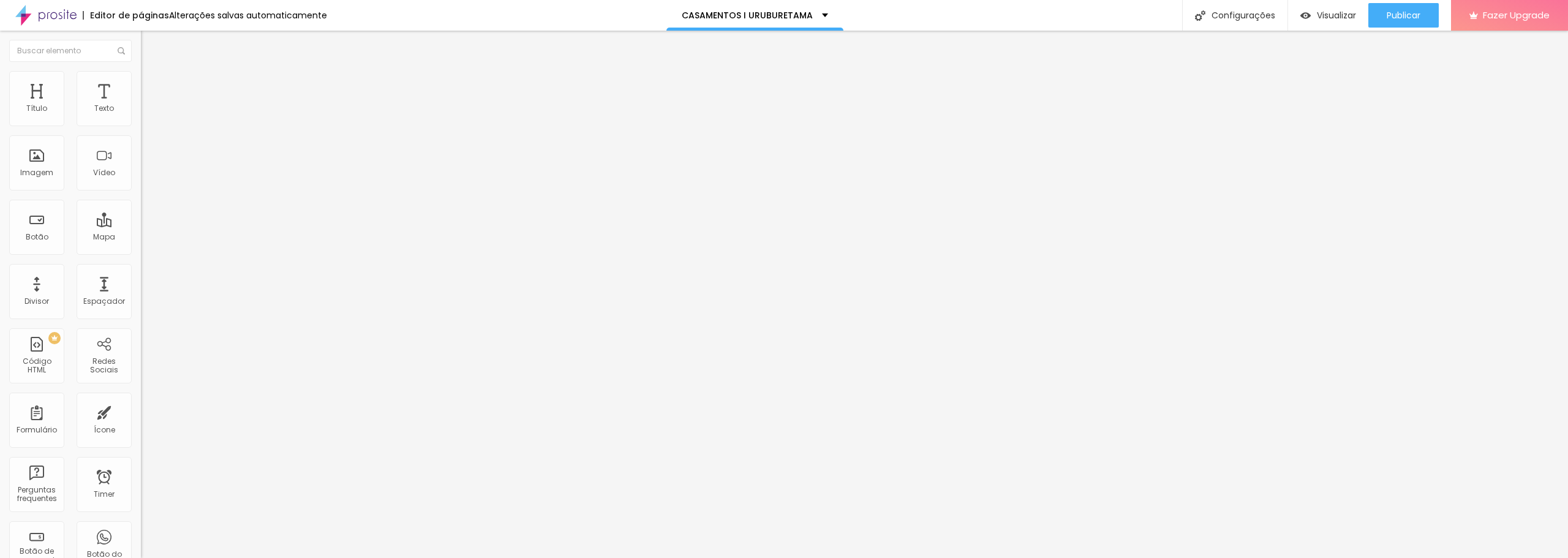
click at [152, 84] on span "Estilo" at bounding box center [162, 79] width 19 height 10
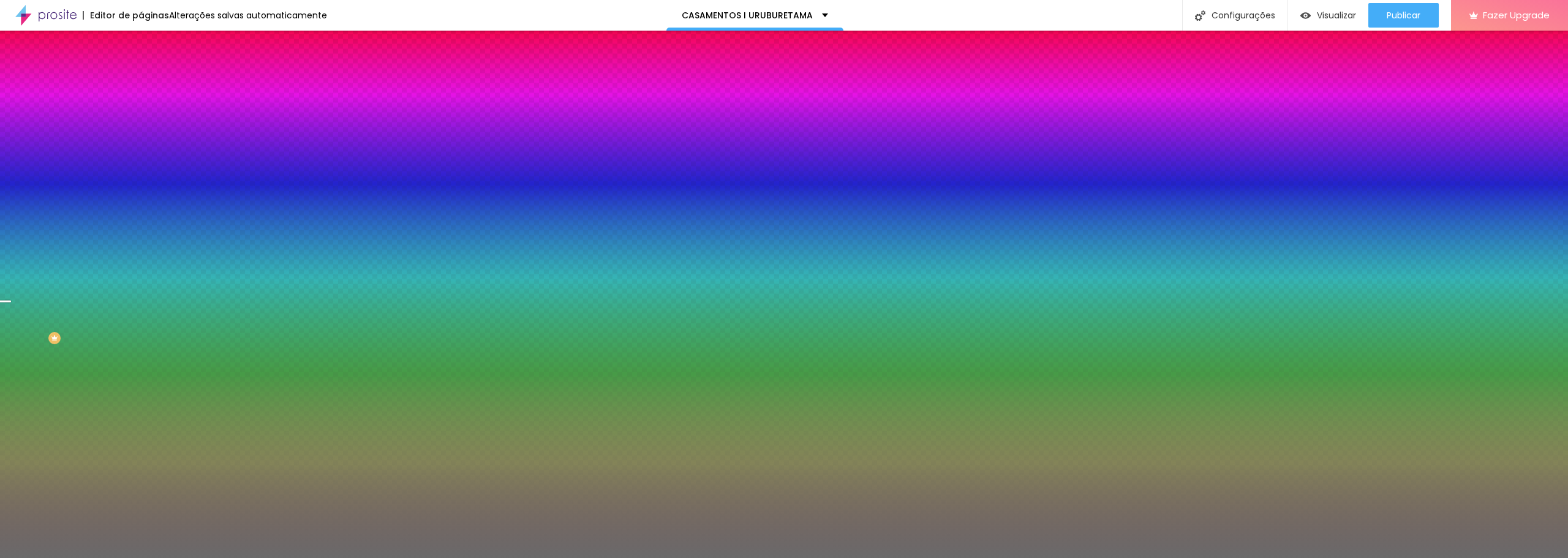
click at [141, 113] on span "Trocar imagem" at bounding box center [174, 108] width 67 height 10
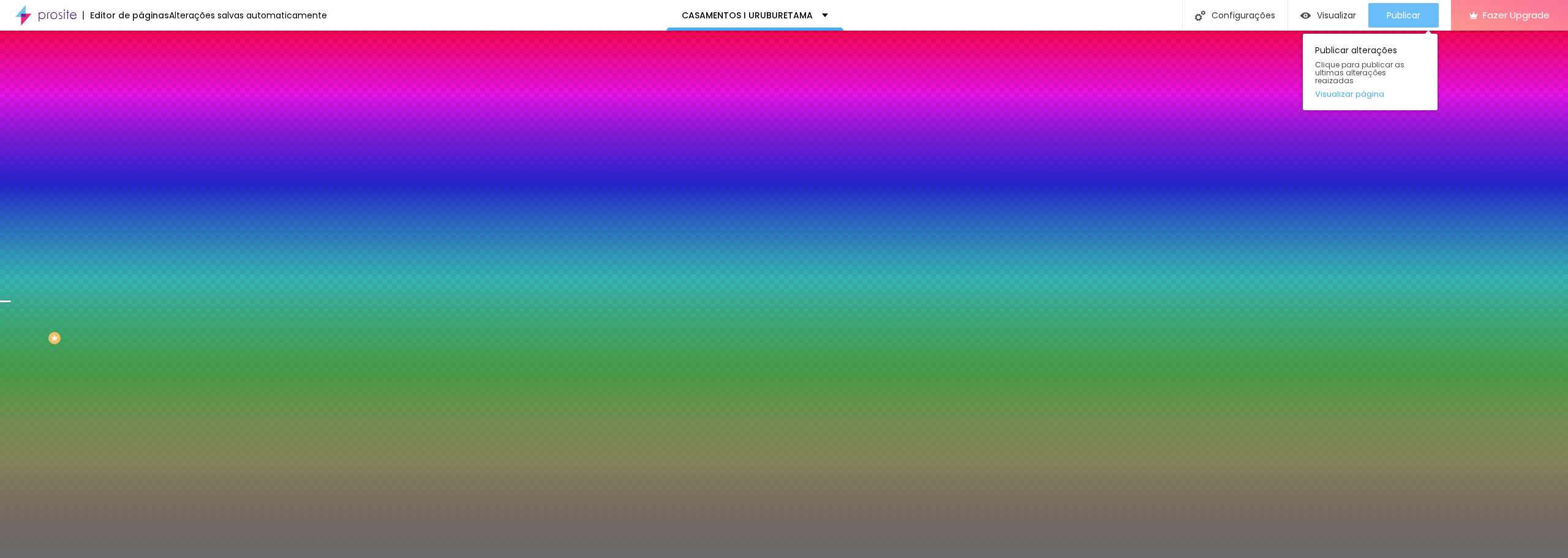
click at [1400, 17] on span "Publicar" at bounding box center [1403, 15] width 34 height 10
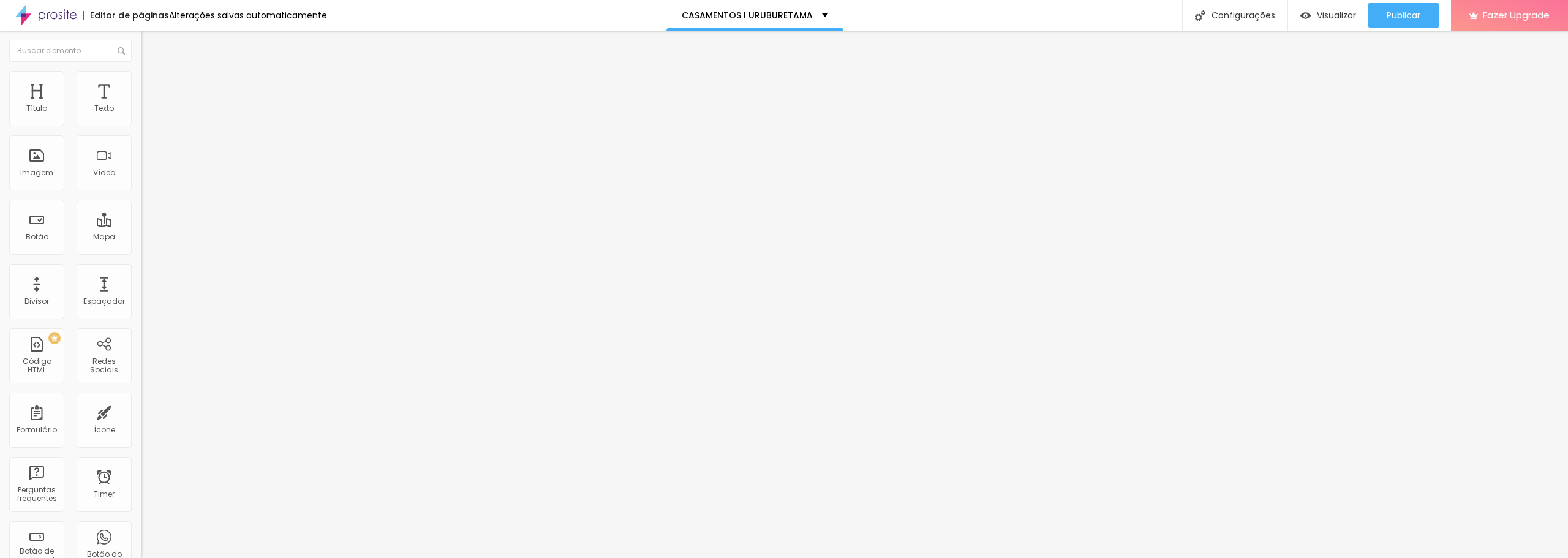
click at [141, 105] on span "Trocar imagem" at bounding box center [174, 100] width 67 height 10
click at [141, 192] on span "16:9 Cinema" at bounding box center [164, 186] width 47 height 10
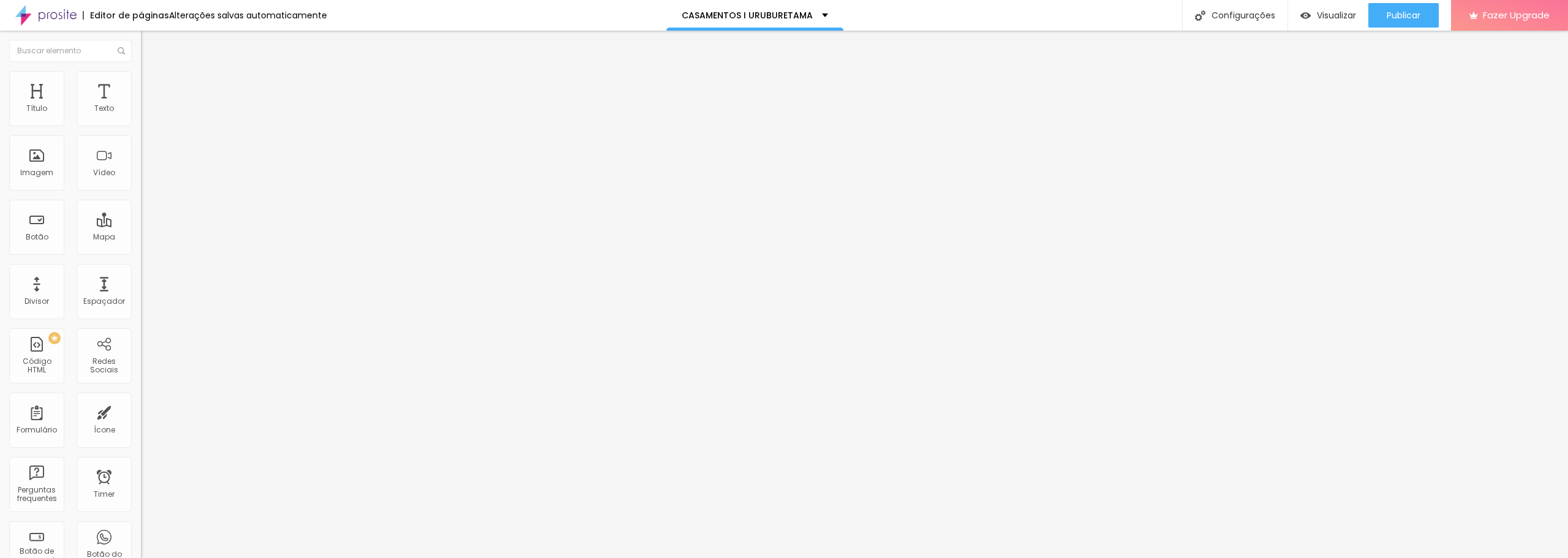
click at [141, 211] on span "Padrão" at bounding box center [154, 206] width 27 height 10
click at [141, 198] on div "Cinema 16:9" at bounding box center [211, 194] width 141 height 7
click at [141, 218] on span "Quadrado" at bounding box center [160, 213] width 40 height 10
click at [141, 225] on span "Original" at bounding box center [155, 220] width 30 height 10
click at [141, 224] on div "Cinema 16:9 Padrão 4:3 Quadrado 1:1 Original" at bounding box center [211, 207] width 141 height 34
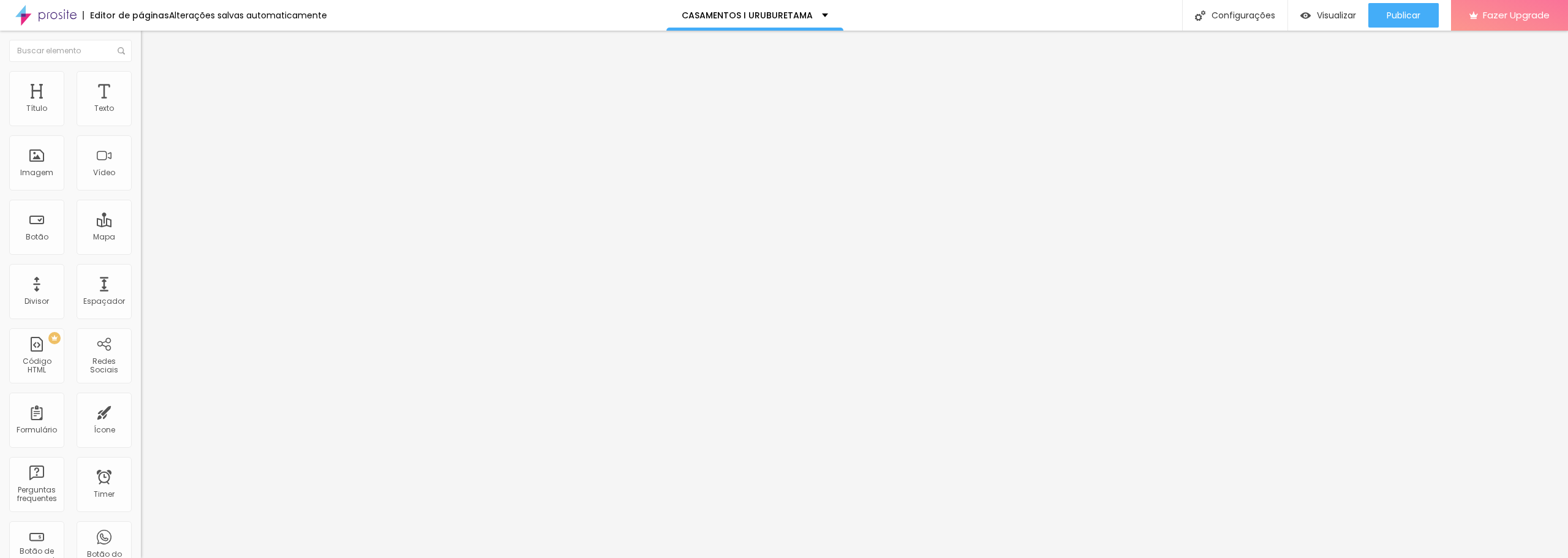
click at [141, 198] on div "Cinema 16:9" at bounding box center [211, 194] width 141 height 7
click at [1383, 13] on button "Publicar" at bounding box center [1403, 15] width 71 height 25
click at [152, 83] on span "Estilo" at bounding box center [162, 79] width 19 height 10
click at [141, 83] on li "Avançado" at bounding box center [211, 89] width 141 height 12
click at [141, 70] on img at bounding box center [146, 64] width 11 height 11
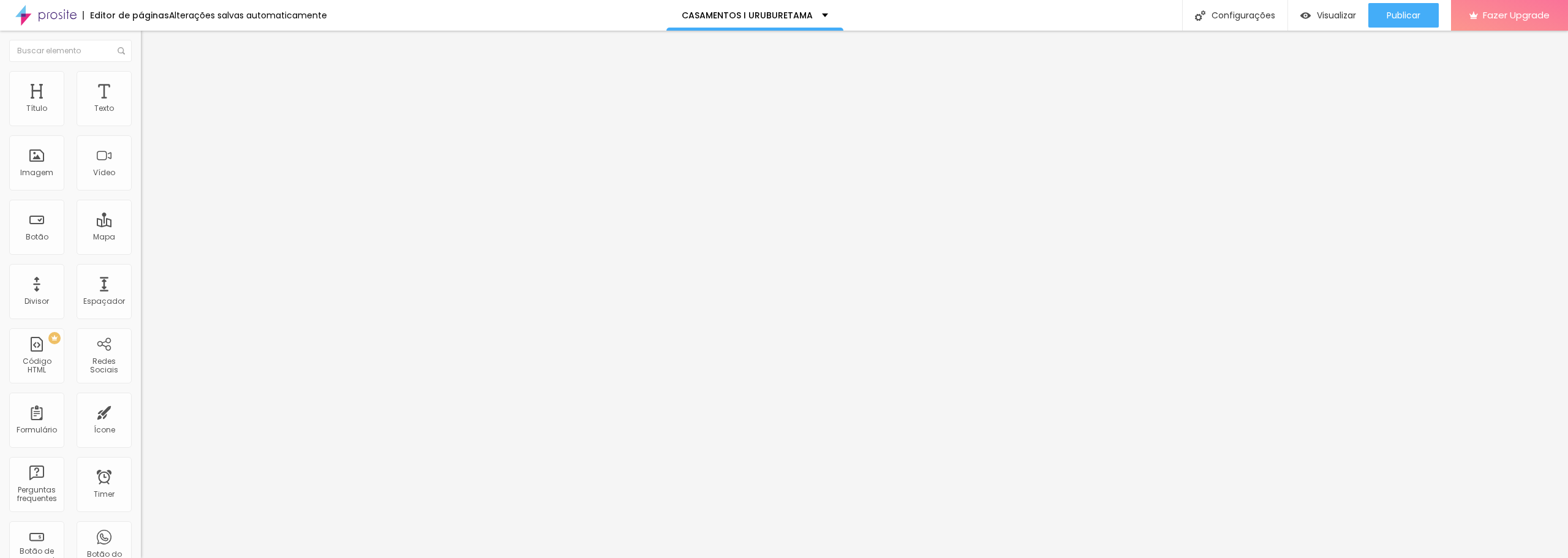
click at [141, 105] on span "Trocar imagem" at bounding box center [174, 100] width 67 height 10
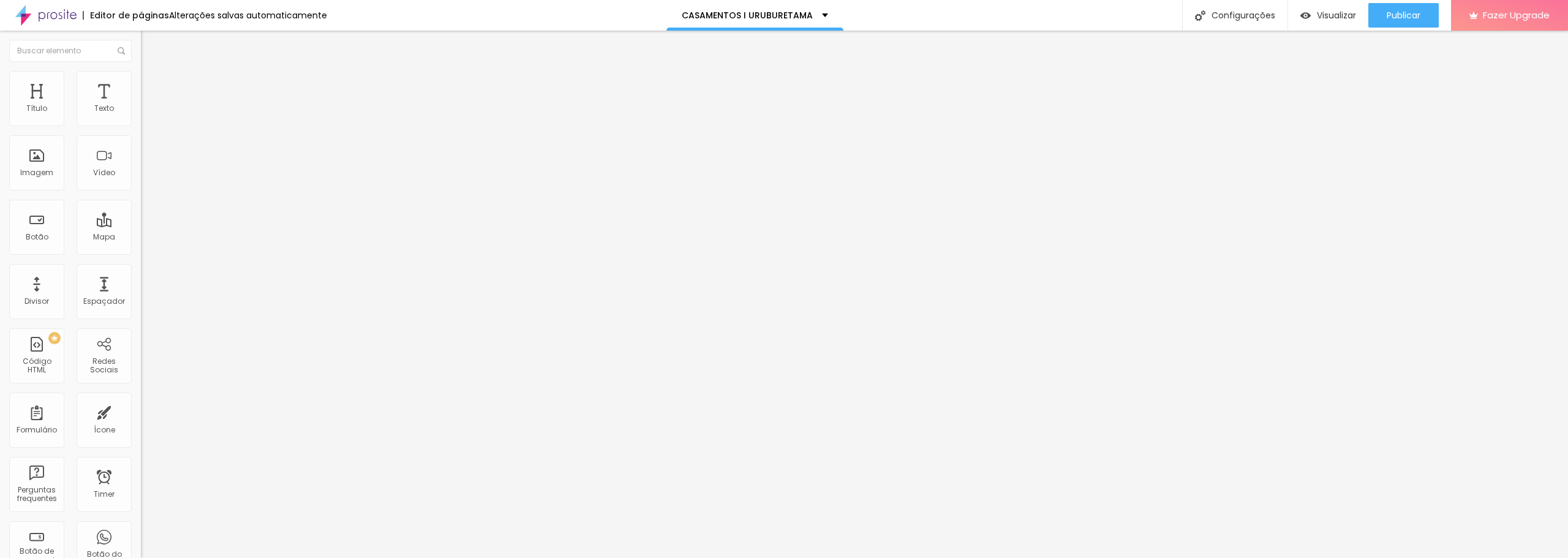
click at [1415, 14] on span "Publicar" at bounding box center [1403, 15] width 34 height 10
click at [141, 105] on span "Trocar imagem" at bounding box center [174, 100] width 67 height 10
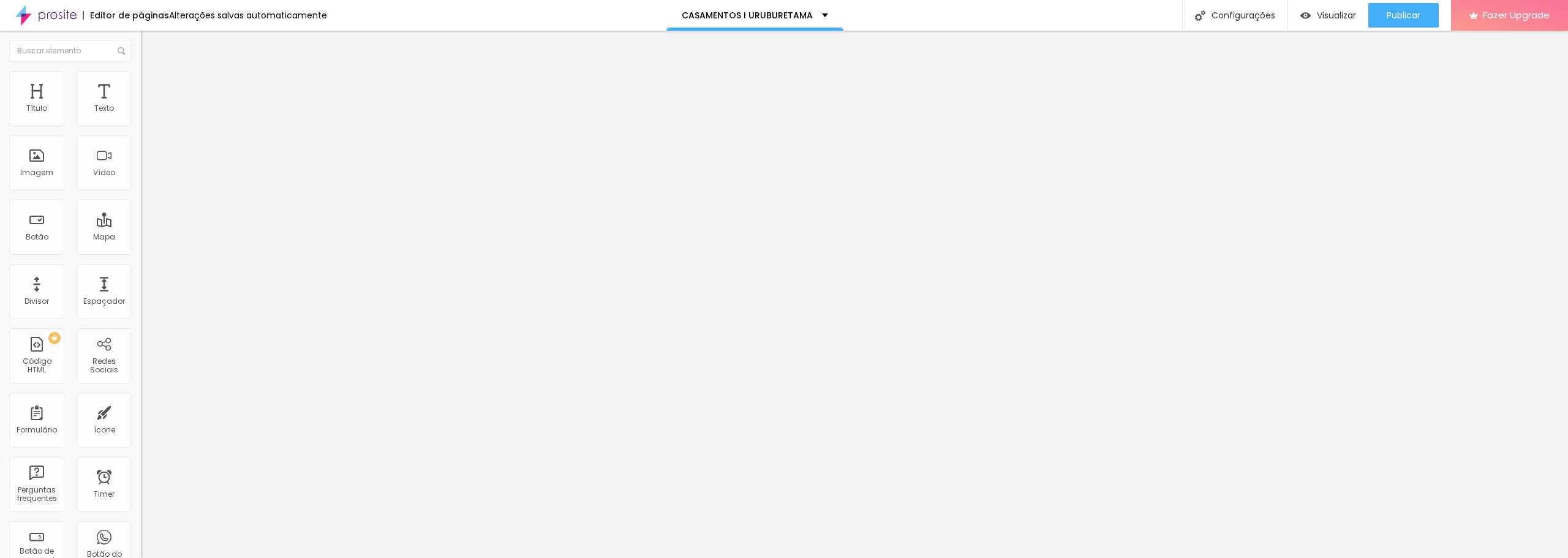
click at [141, 105] on span "Trocar imagem" at bounding box center [174, 100] width 67 height 10
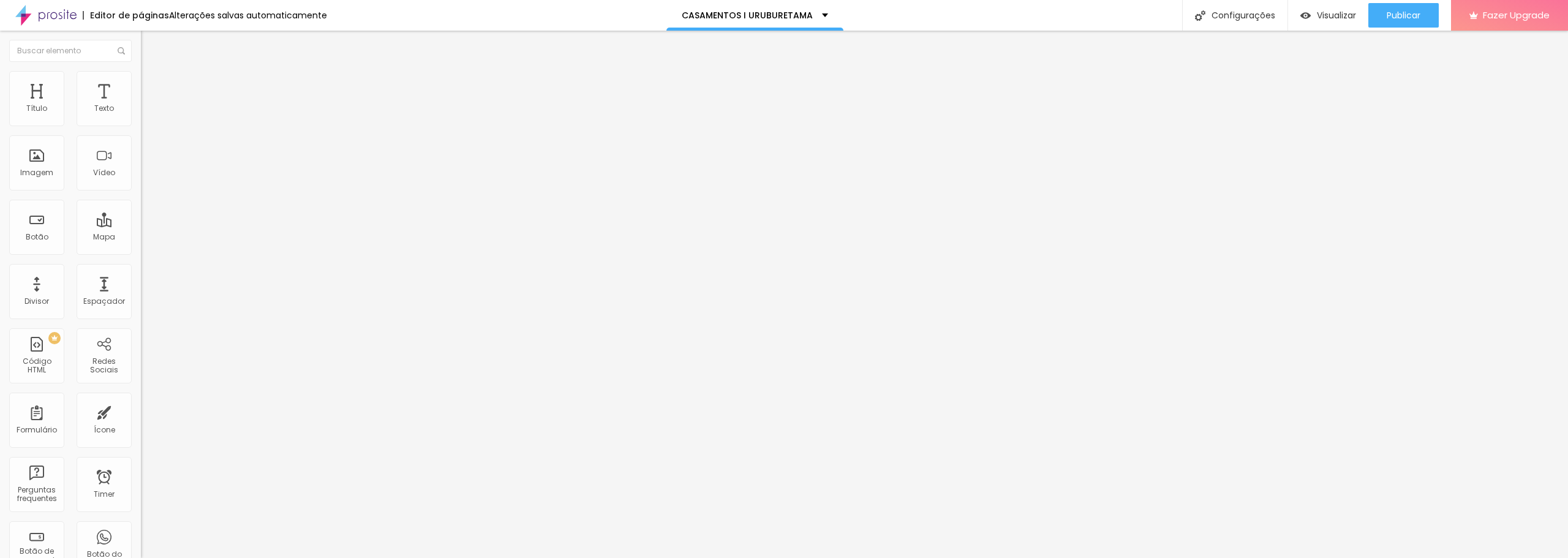
click at [141, 105] on span "Trocar imagem" at bounding box center [174, 100] width 67 height 10
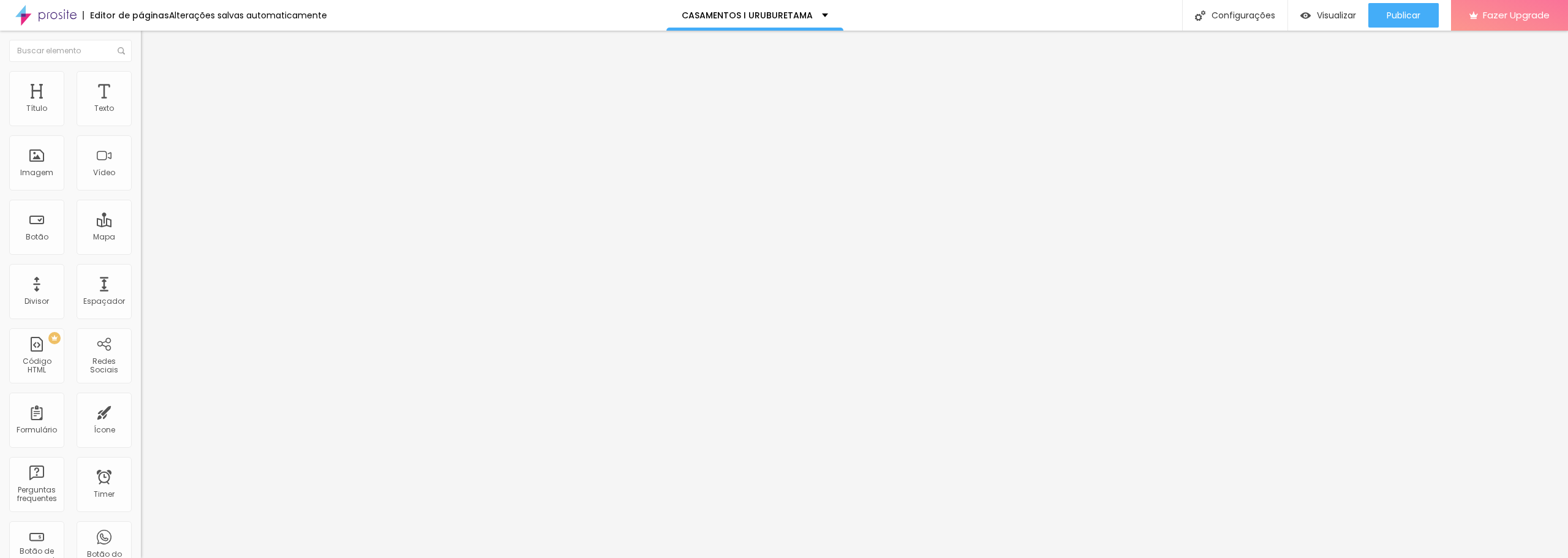
click at [141, 105] on span "Trocar imagem" at bounding box center [174, 100] width 67 height 10
click at [141, 103] on img at bounding box center [144, 99] width 7 height 7
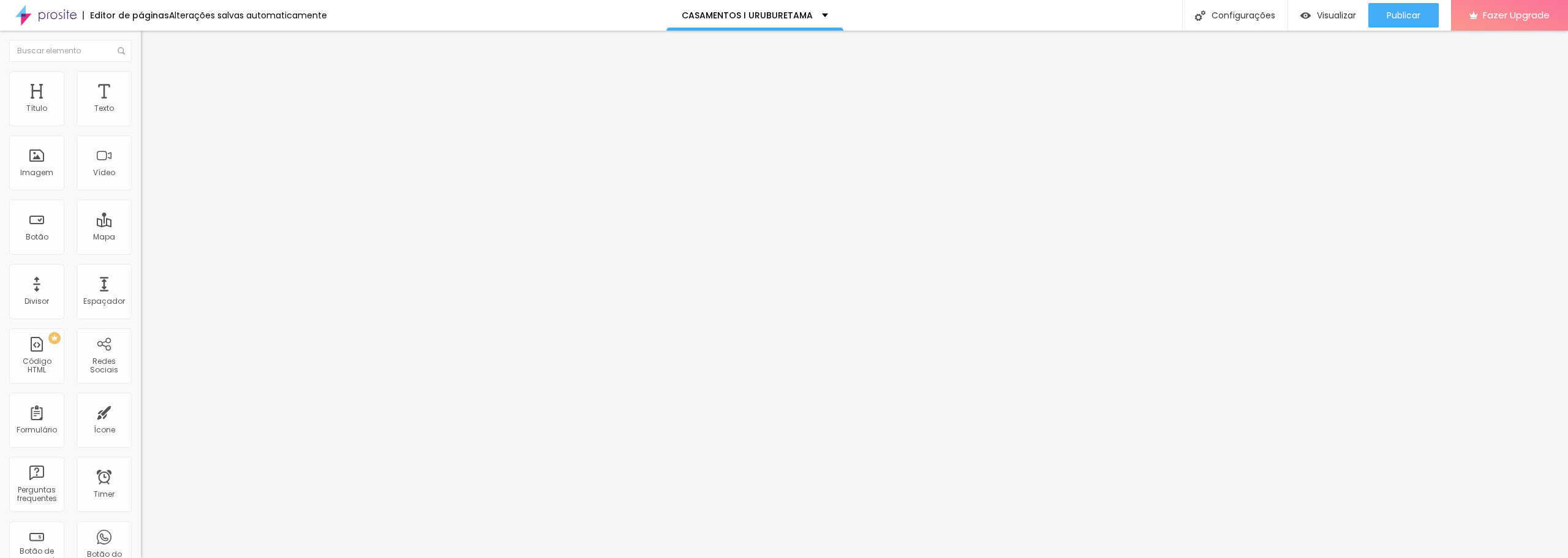
click at [1391, 15] on span "Publicar" at bounding box center [1403, 15] width 34 height 10
click at [1389, 12] on span "Publicar" at bounding box center [1403, 15] width 34 height 10
click at [1328, 9] on div "Visualizar" at bounding box center [1317, 15] width 56 height 25
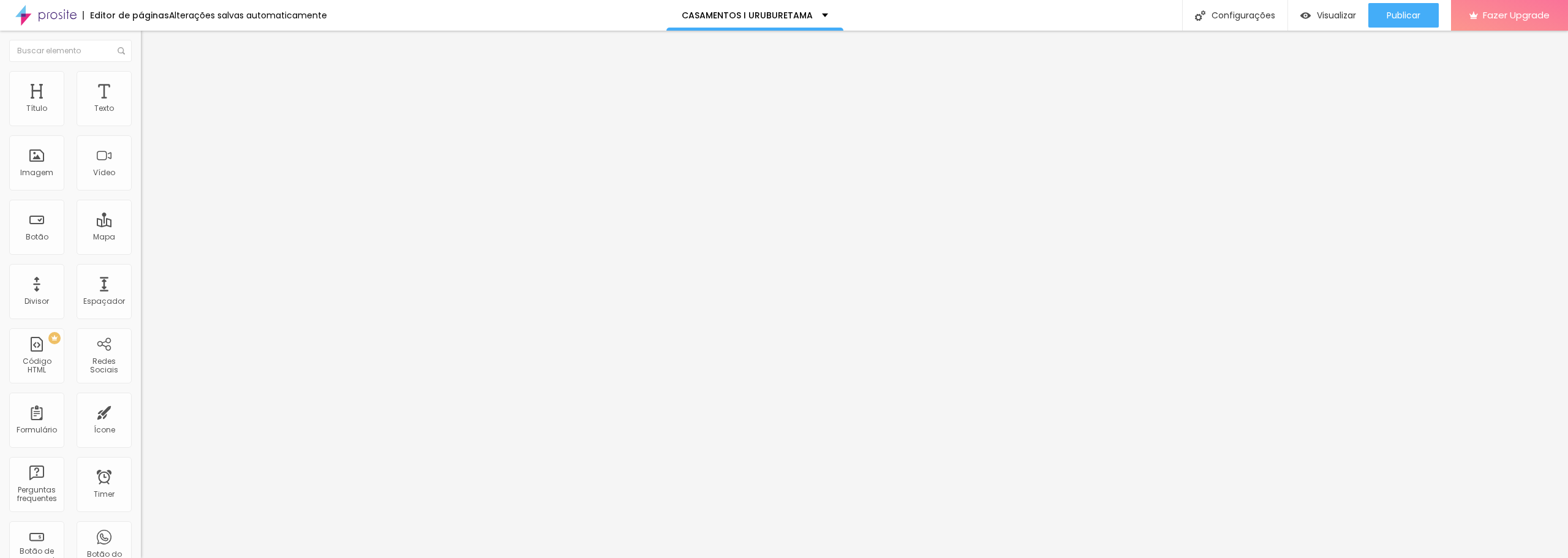
click at [141, 105] on span "Trocar imagem" at bounding box center [174, 100] width 67 height 10
click at [1397, 14] on span "Publicar" at bounding box center [1403, 15] width 34 height 10
click at [141, 78] on img at bounding box center [146, 76] width 11 height 11
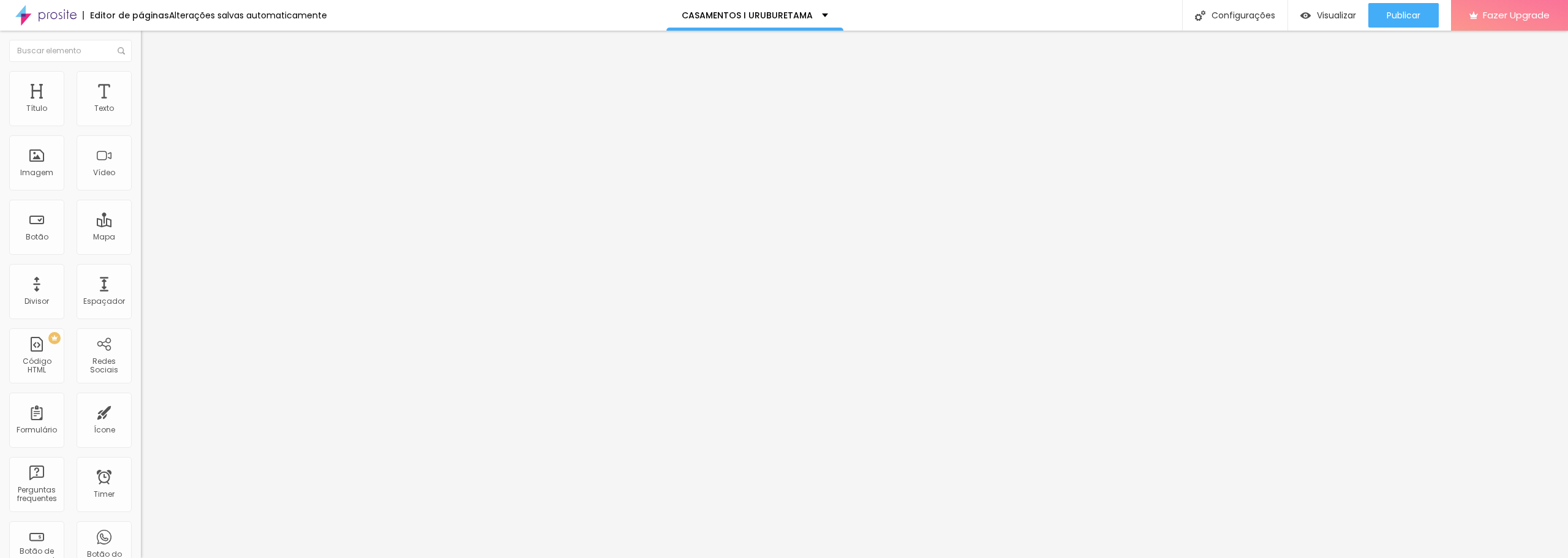
click at [141, 83] on img at bounding box center [146, 88] width 11 height 11
click at [141, 79] on li "Estilo" at bounding box center [211, 77] width 141 height 12
click at [141, 70] on img at bounding box center [146, 64] width 11 height 11
click at [1390, 19] on span "Publicar" at bounding box center [1403, 15] width 34 height 10
click at [150, 43] on img "button" at bounding box center [155, 45] width 10 height 10
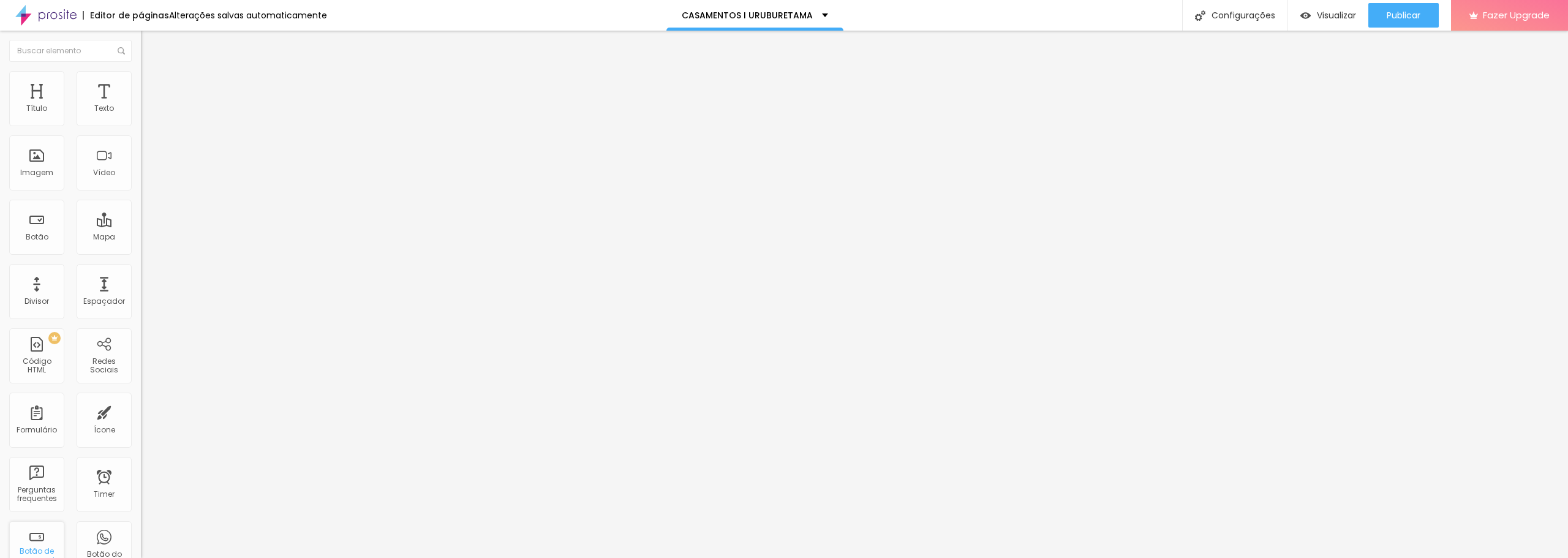
scroll to position [245, 0]
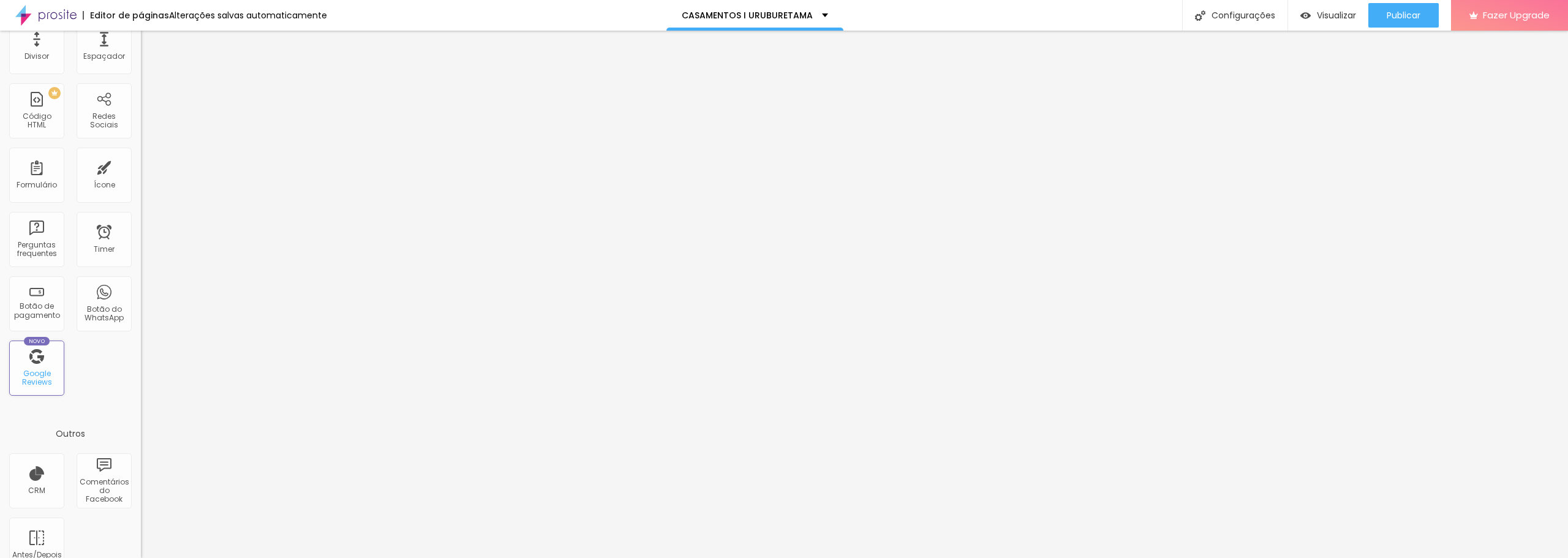
click at [43, 367] on div "Novo Google Reviews" at bounding box center [37, 368] width 55 height 55
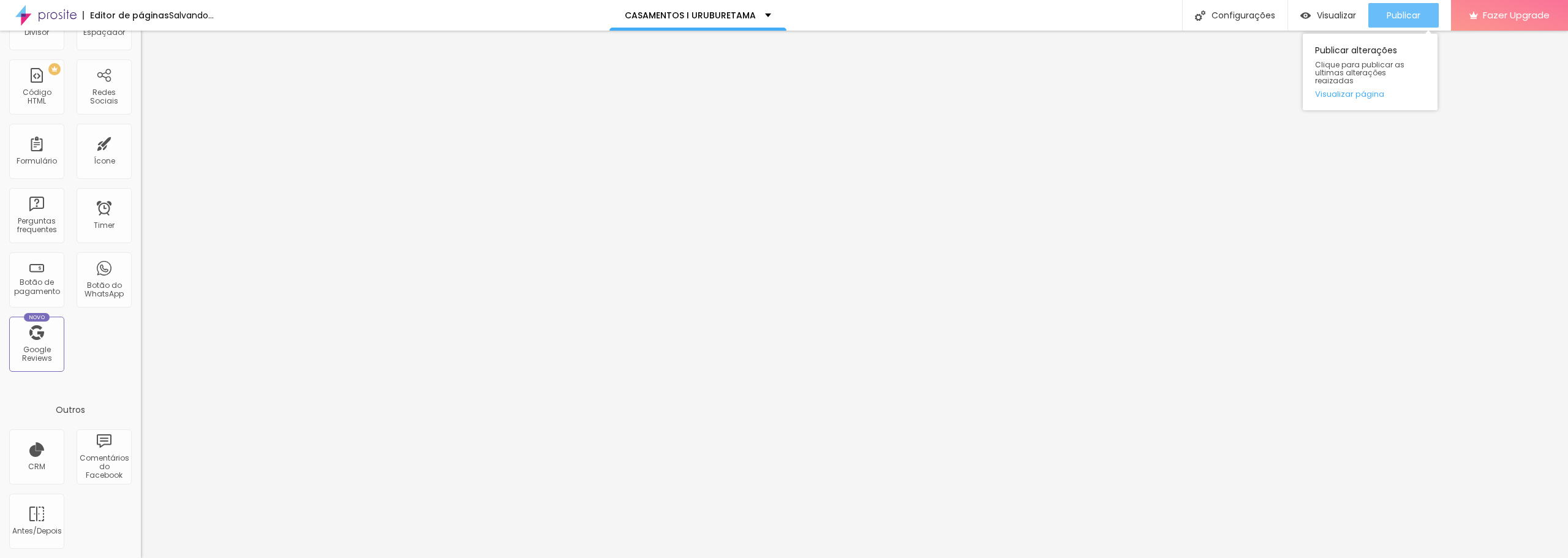
click at [1395, 20] on span "Publicar" at bounding box center [1403, 15] width 34 height 10
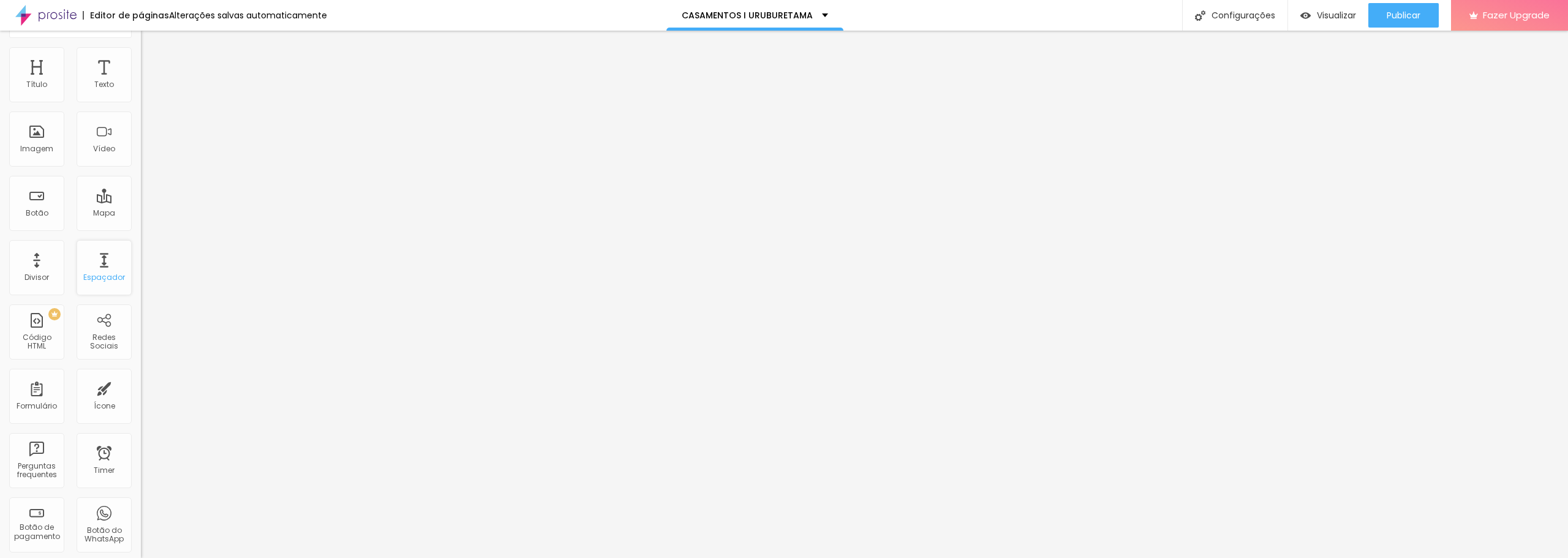
scroll to position [0, 0]
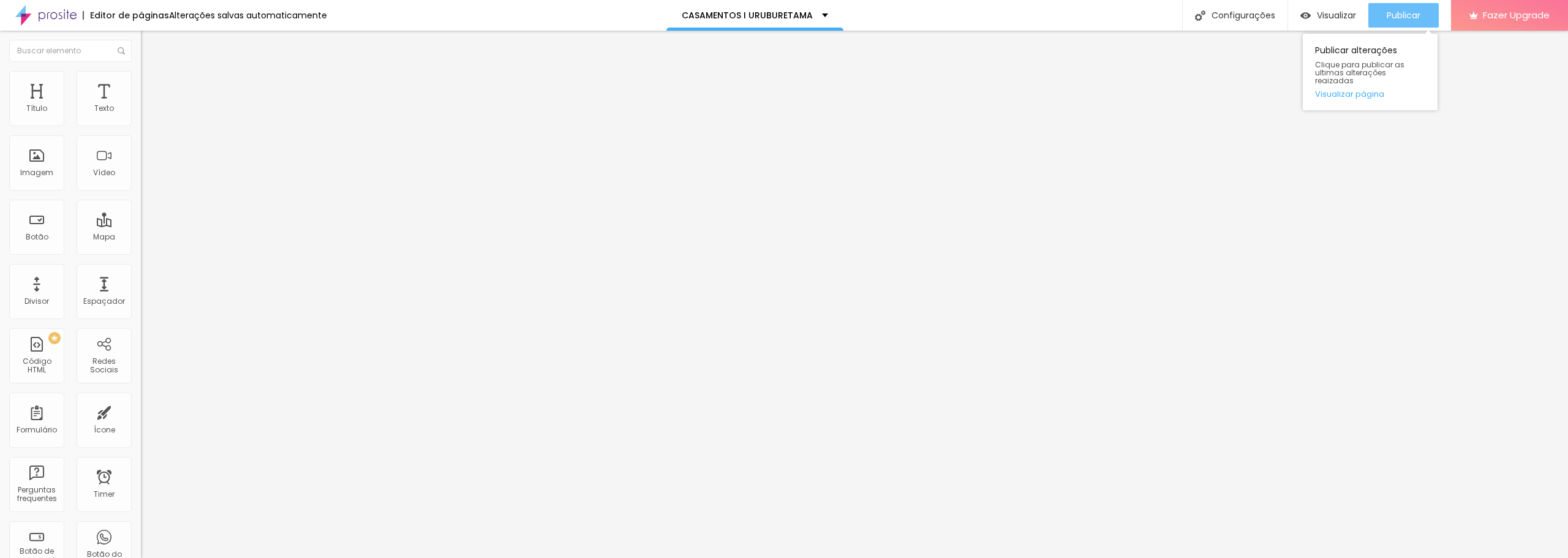
click at [1391, 17] on span "Publicar" at bounding box center [1403, 15] width 34 height 10
click at [1331, 14] on span "Visualizar" at bounding box center [1326, 15] width 39 height 10
click at [141, 105] on span "Trocar imagem" at bounding box center [174, 100] width 67 height 10
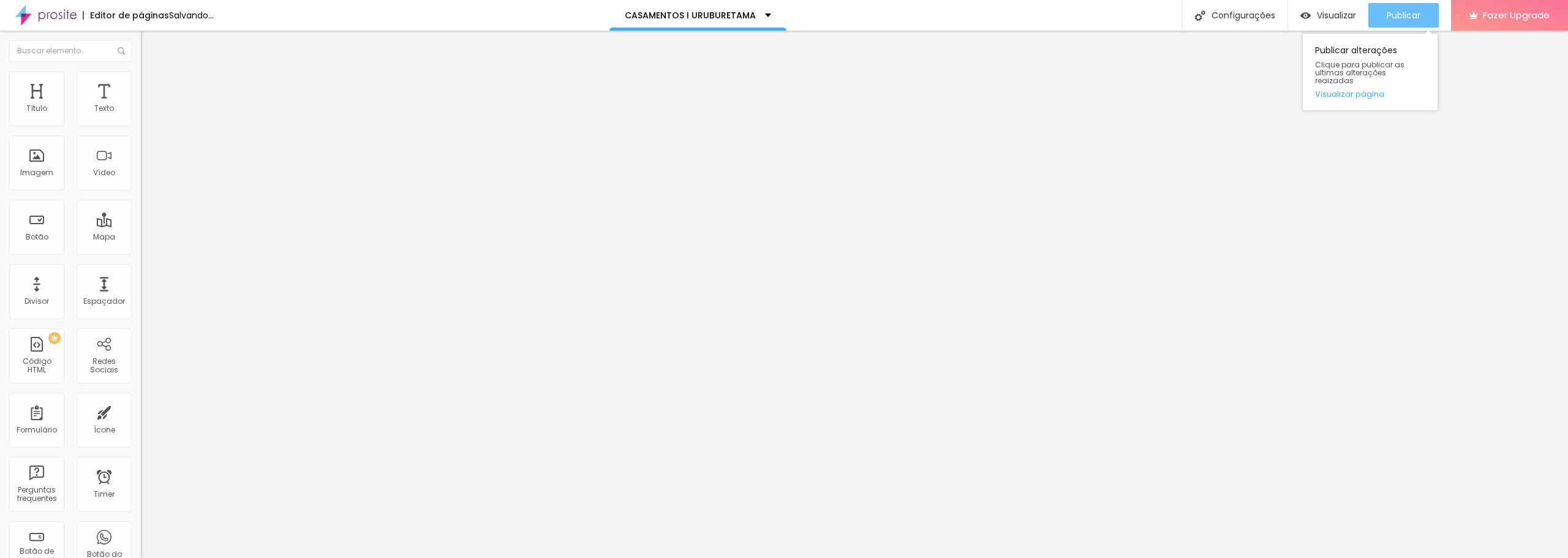
click at [1395, 20] on span "Publicar" at bounding box center [1403, 15] width 34 height 10
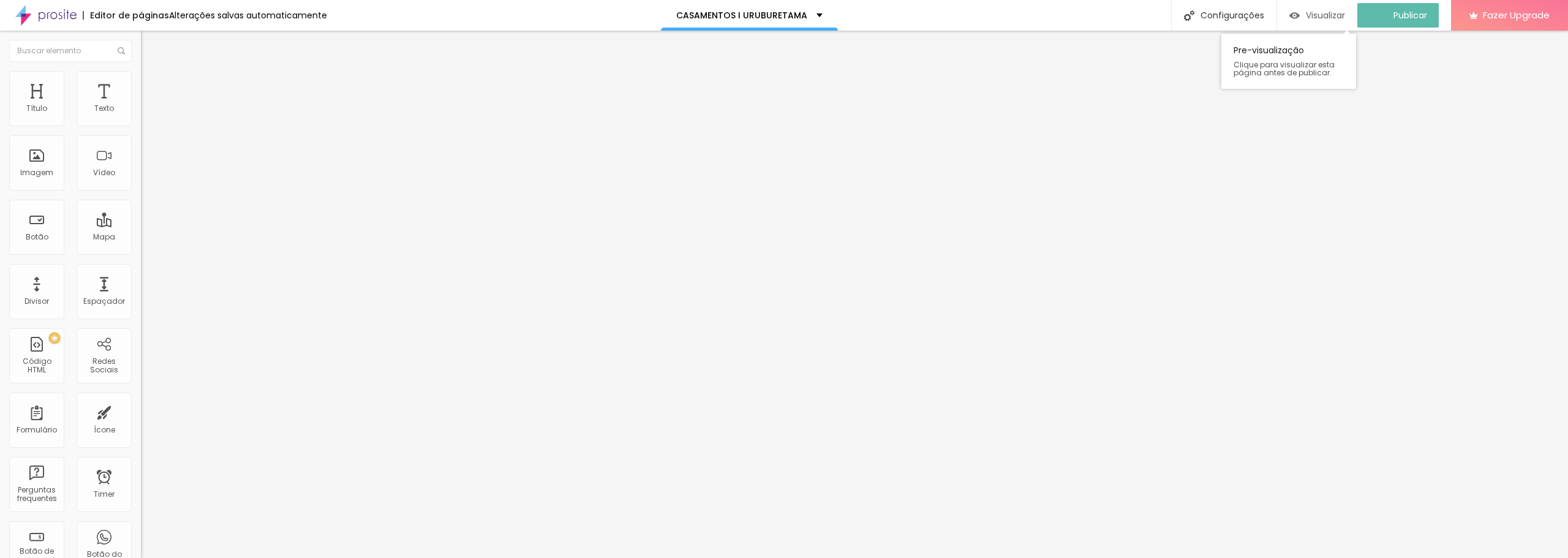
click at [1320, 17] on span "Visualizar" at bounding box center [1326, 15] width 39 height 10
click at [1411, 16] on span "Publicar" at bounding box center [1403, 15] width 34 height 10
click at [1469, 17] on icon "button" at bounding box center [1473, 15] width 9 height 7
click at [1387, 15] on span "Publicar" at bounding box center [1403, 15] width 34 height 10
click at [1375, 15] on button "Publicar" at bounding box center [1403, 15] width 71 height 25
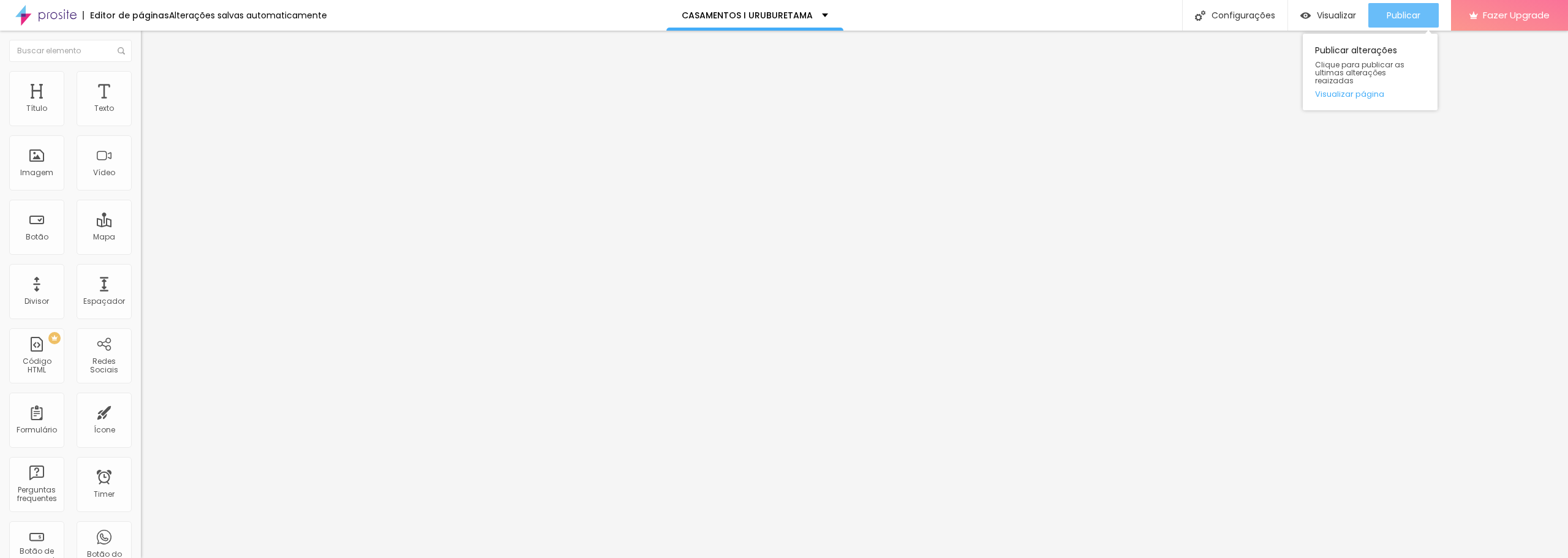
drag, startPoint x: 1385, startPoint y: 10, endPoint x: 1391, endPoint y: 21, distance: 12.5
click at [1385, 10] on button "Publicar" at bounding box center [1403, 15] width 71 height 25
